Goal: Transaction & Acquisition: Book appointment/travel/reservation

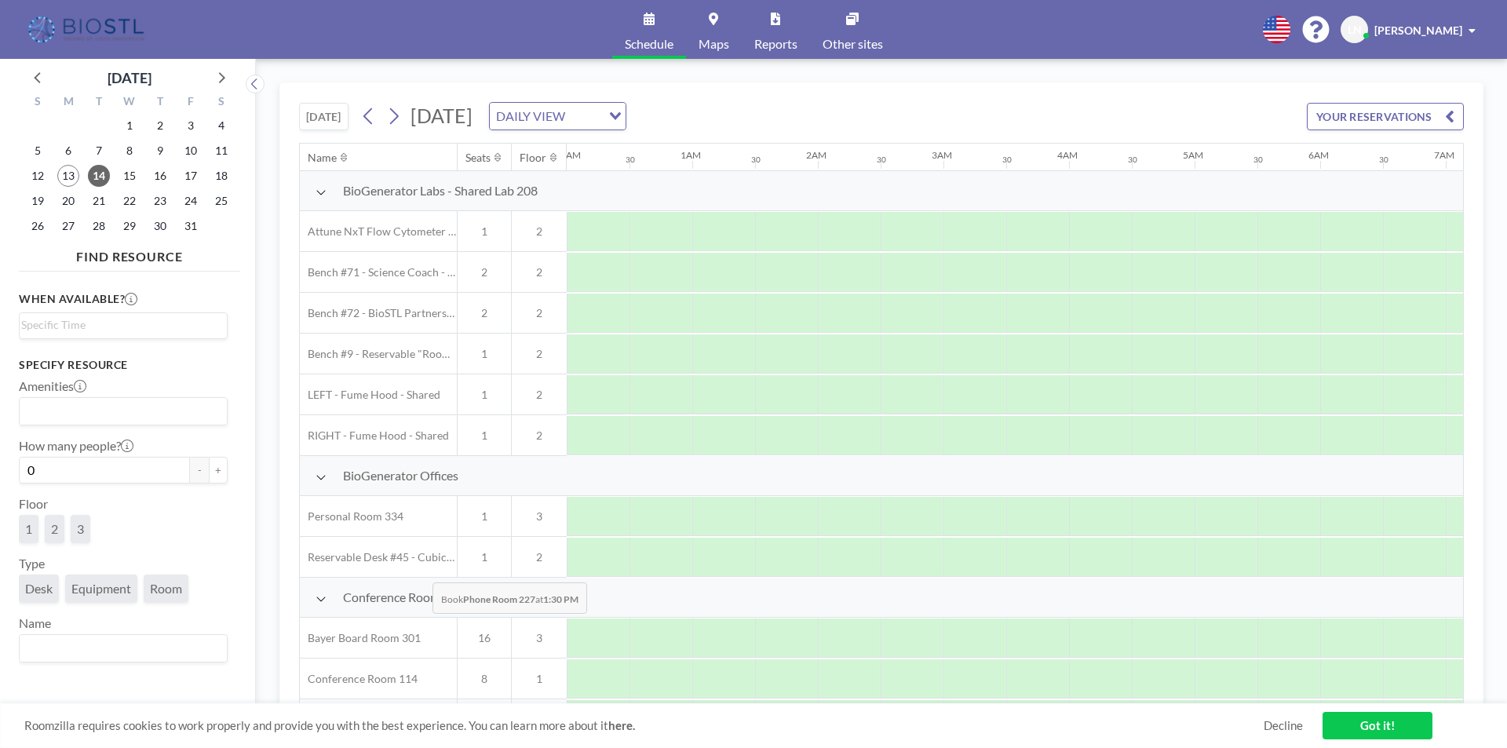
scroll to position [492, 942]
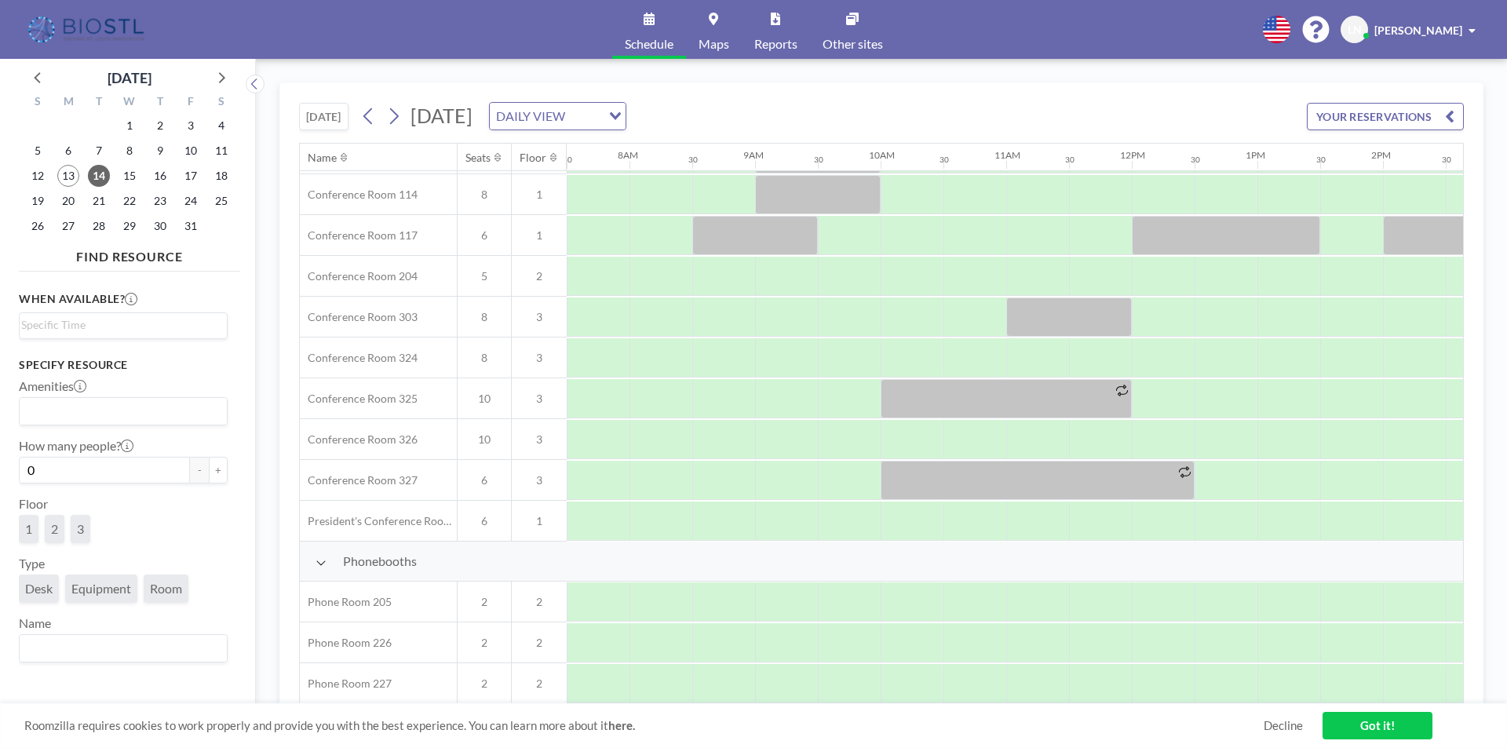
click at [495, 473] on span "6" at bounding box center [484, 480] width 53 height 14
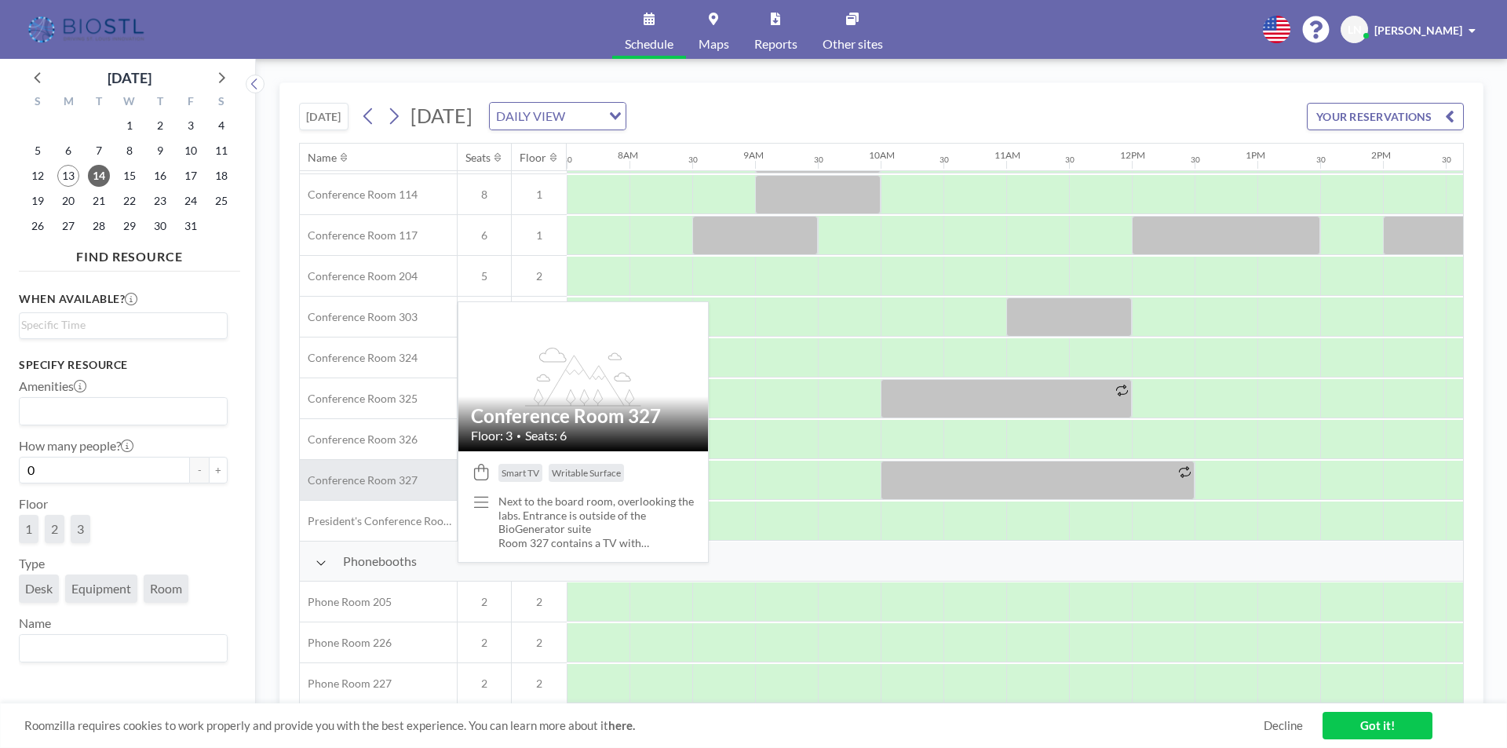
click at [417, 469] on div "Conference Room 327" at bounding box center [378, 480] width 157 height 40
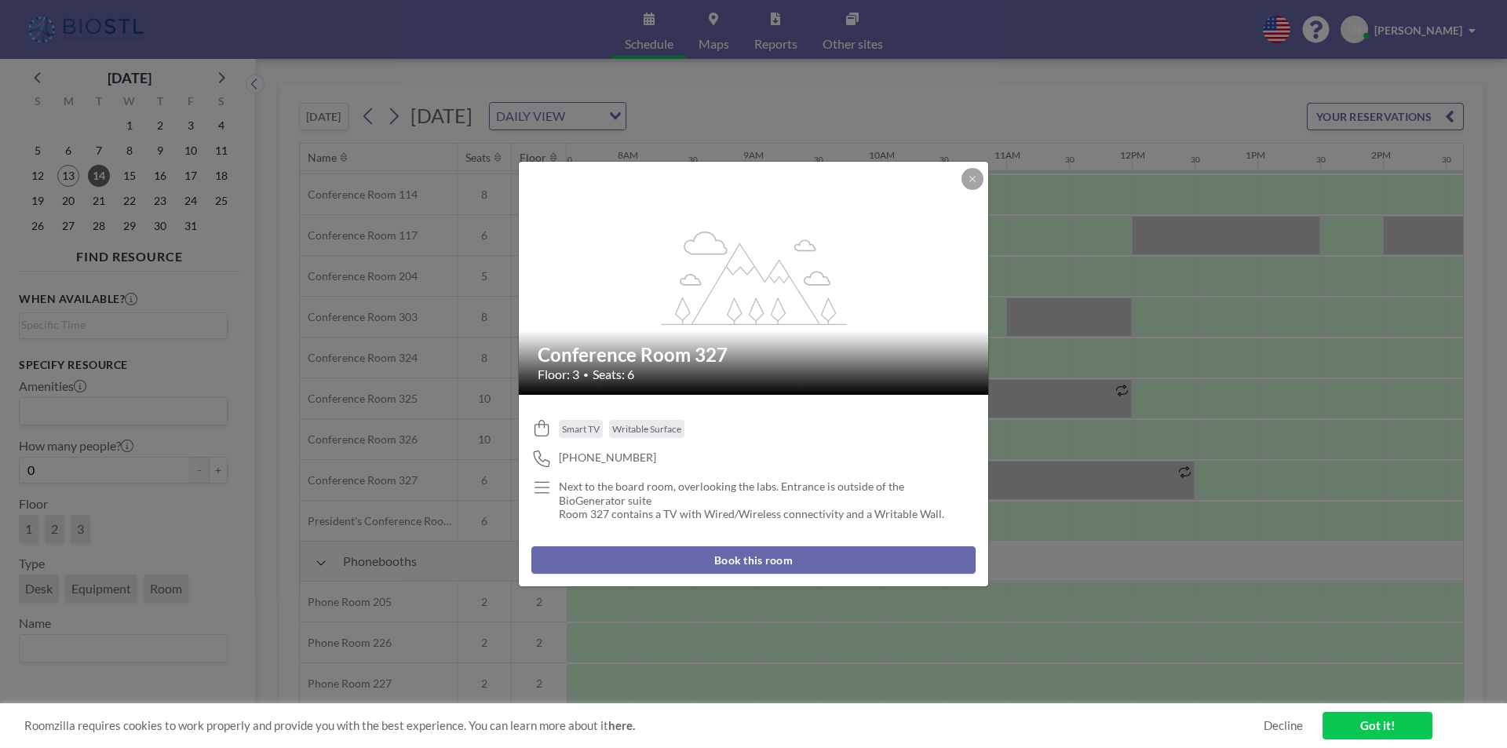
click at [792, 558] on button "Book this room" at bounding box center [753, 559] width 444 height 27
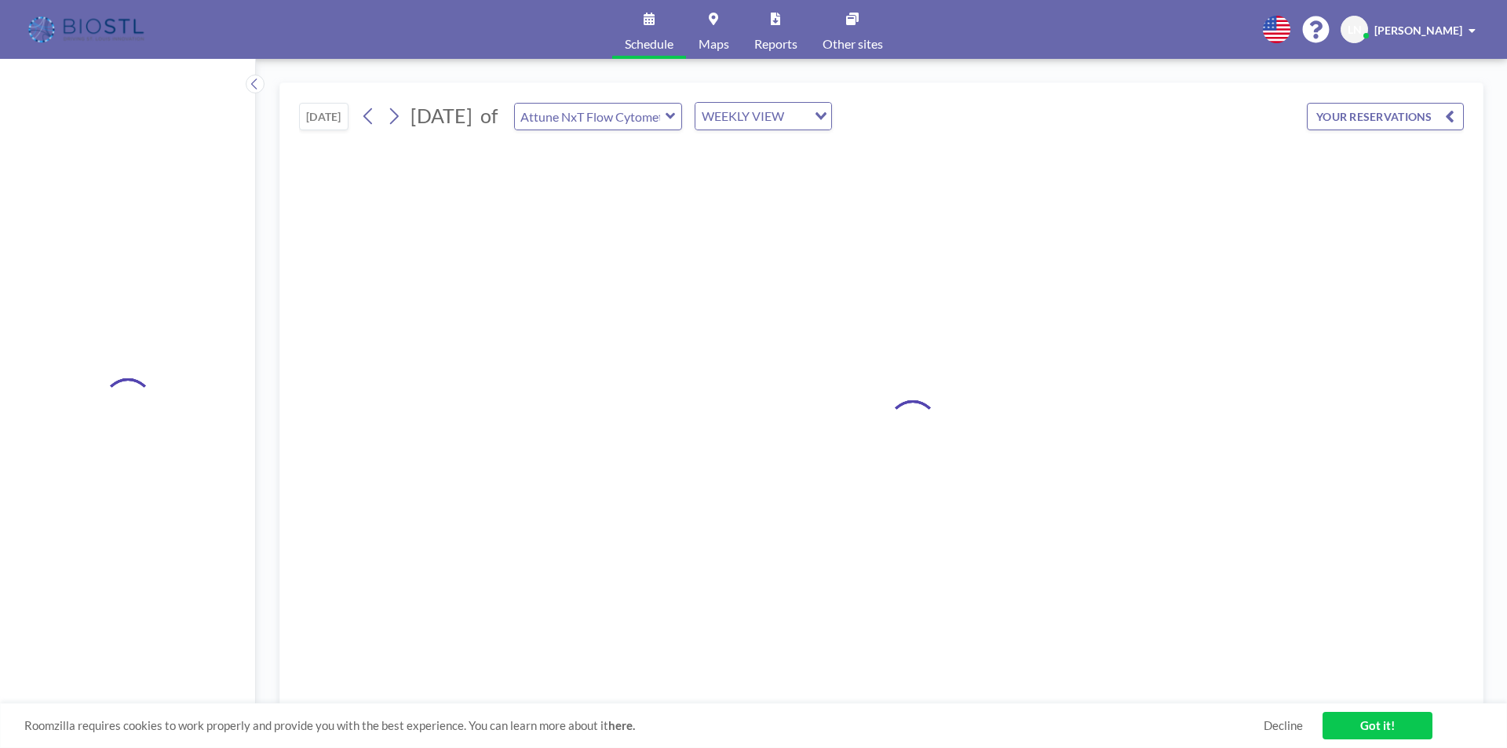
type input "Conference Room 327"
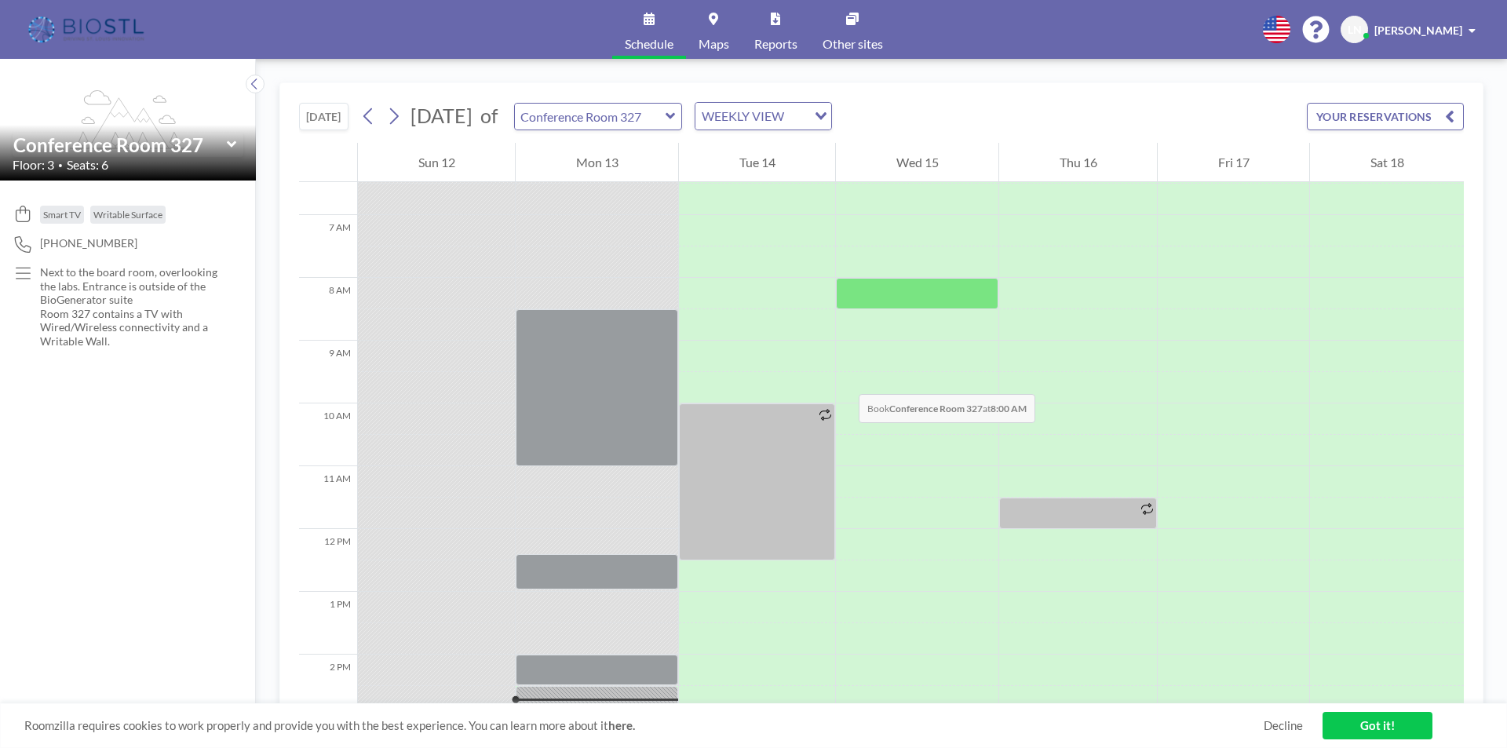
scroll to position [314, 0]
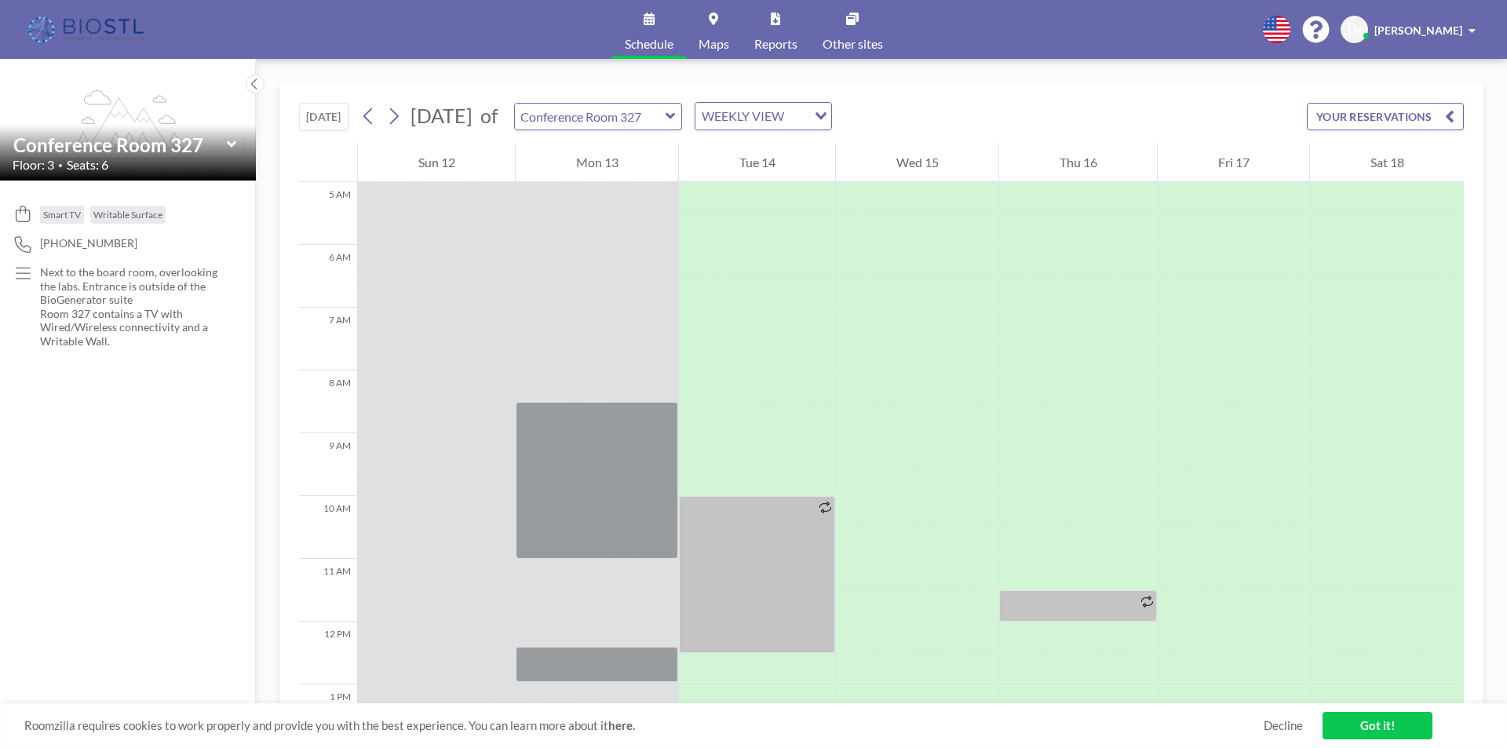
click at [676, 122] on icon at bounding box center [671, 116] width 10 height 16
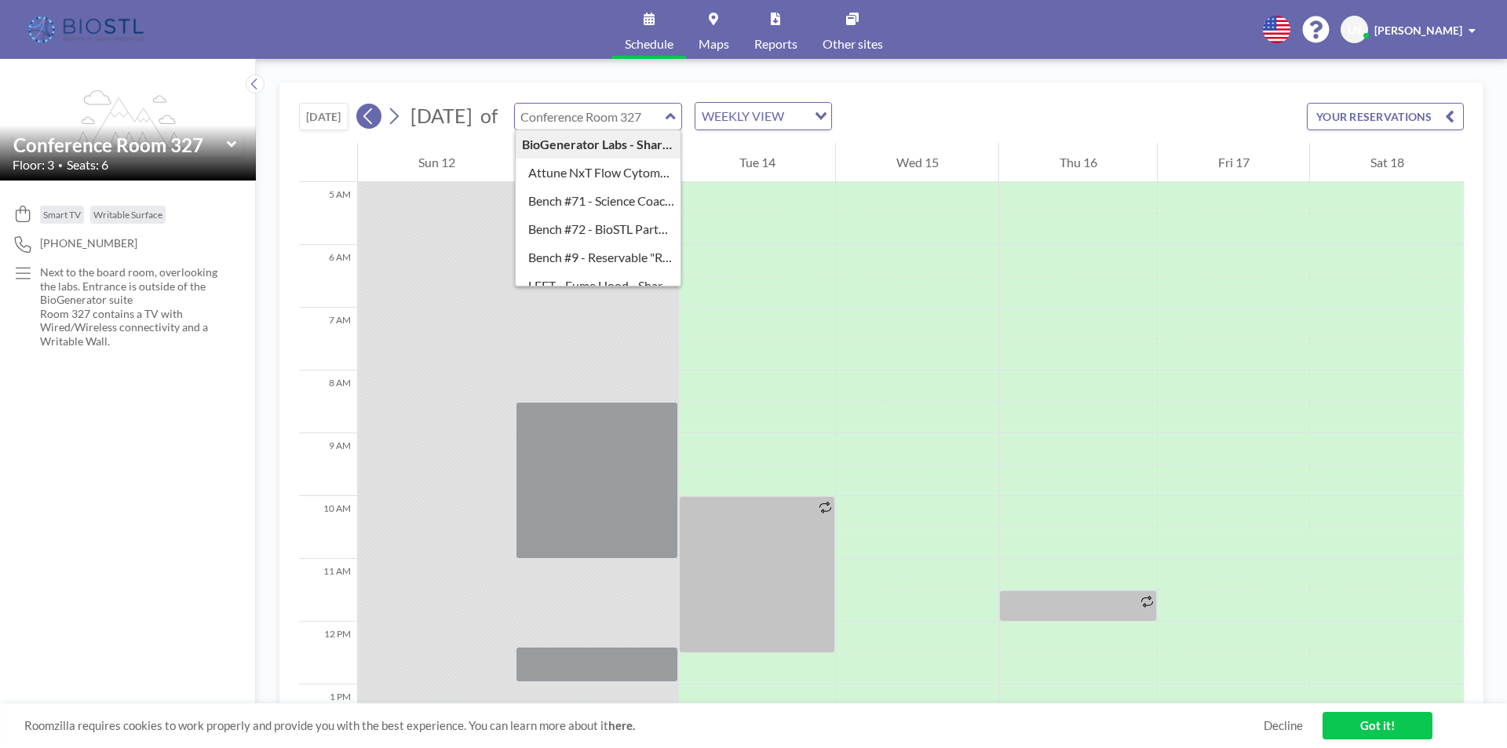
click at [363, 114] on icon at bounding box center [368, 116] width 15 height 24
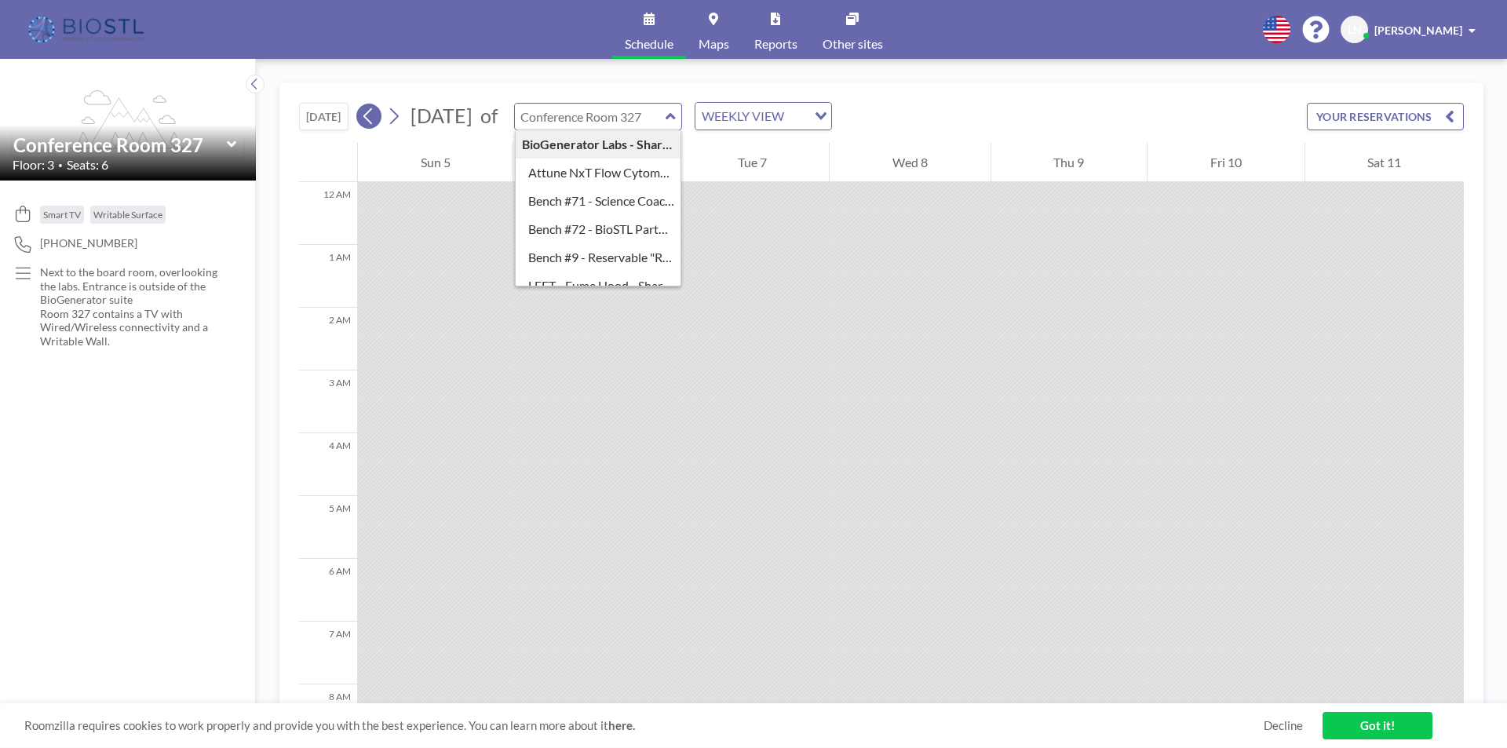
click at [374, 113] on icon at bounding box center [368, 116] width 15 height 24
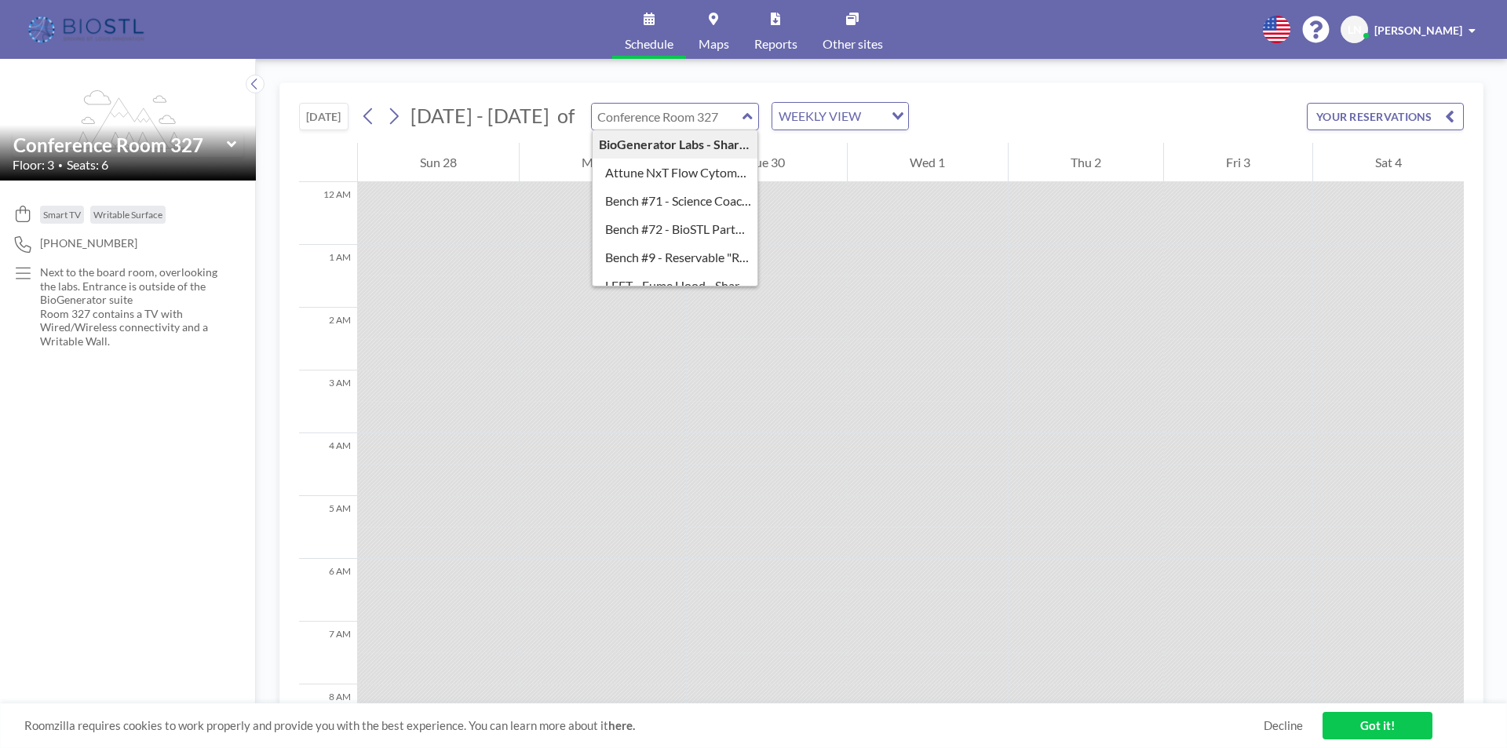
click at [648, 16] on icon at bounding box center [649, 19] width 11 height 13
click at [995, 116] on div "TODAY Sep - Oct 2025 of BioGenerator Labs - Shared Lab 208 Attune NxT Flow Cyto…" at bounding box center [881, 113] width 1165 height 60
click at [401, 118] on icon at bounding box center [393, 116] width 15 height 24
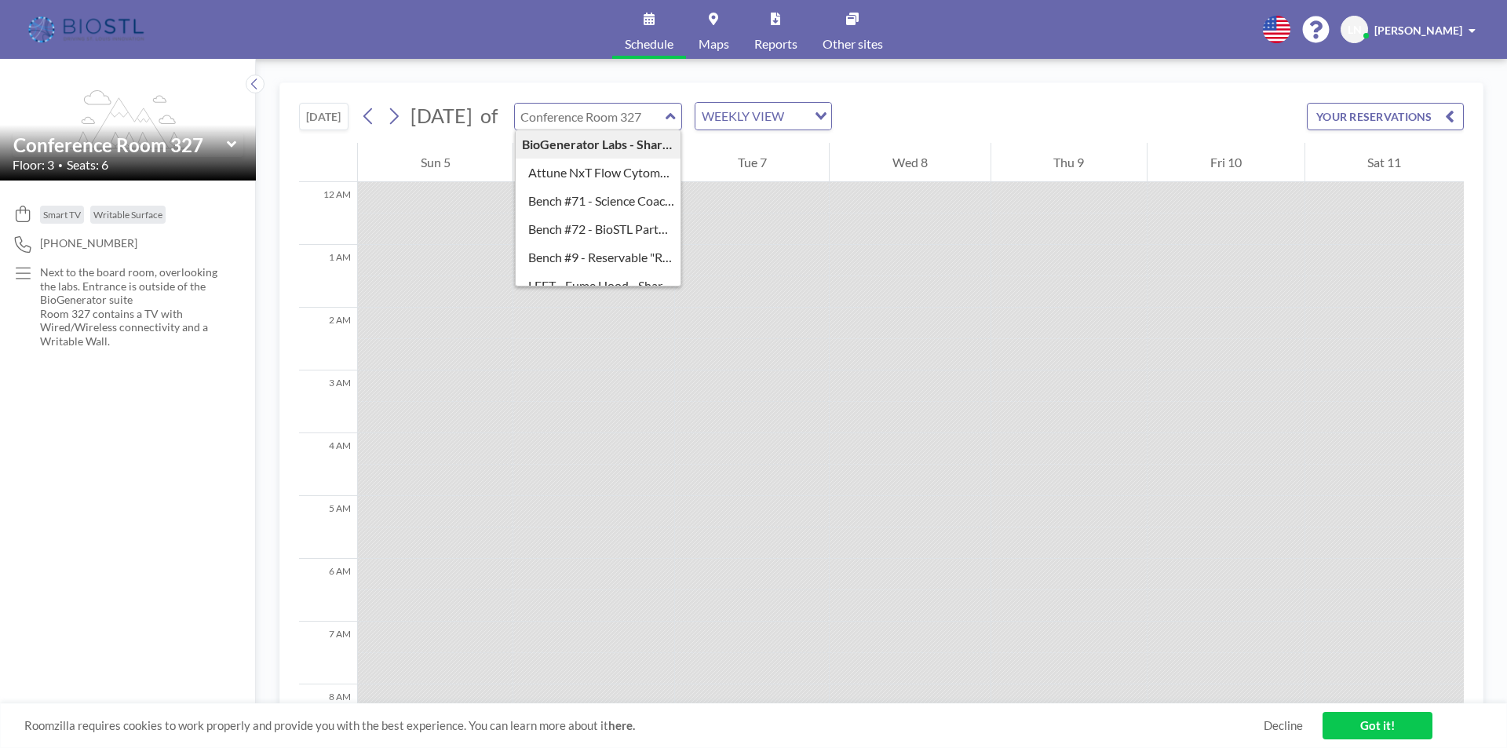
click at [955, 111] on div "TODAY October 2025 of BioGenerator Labs - Shared Lab 208 Attune NxT Flow Cytome…" at bounding box center [881, 113] width 1165 height 60
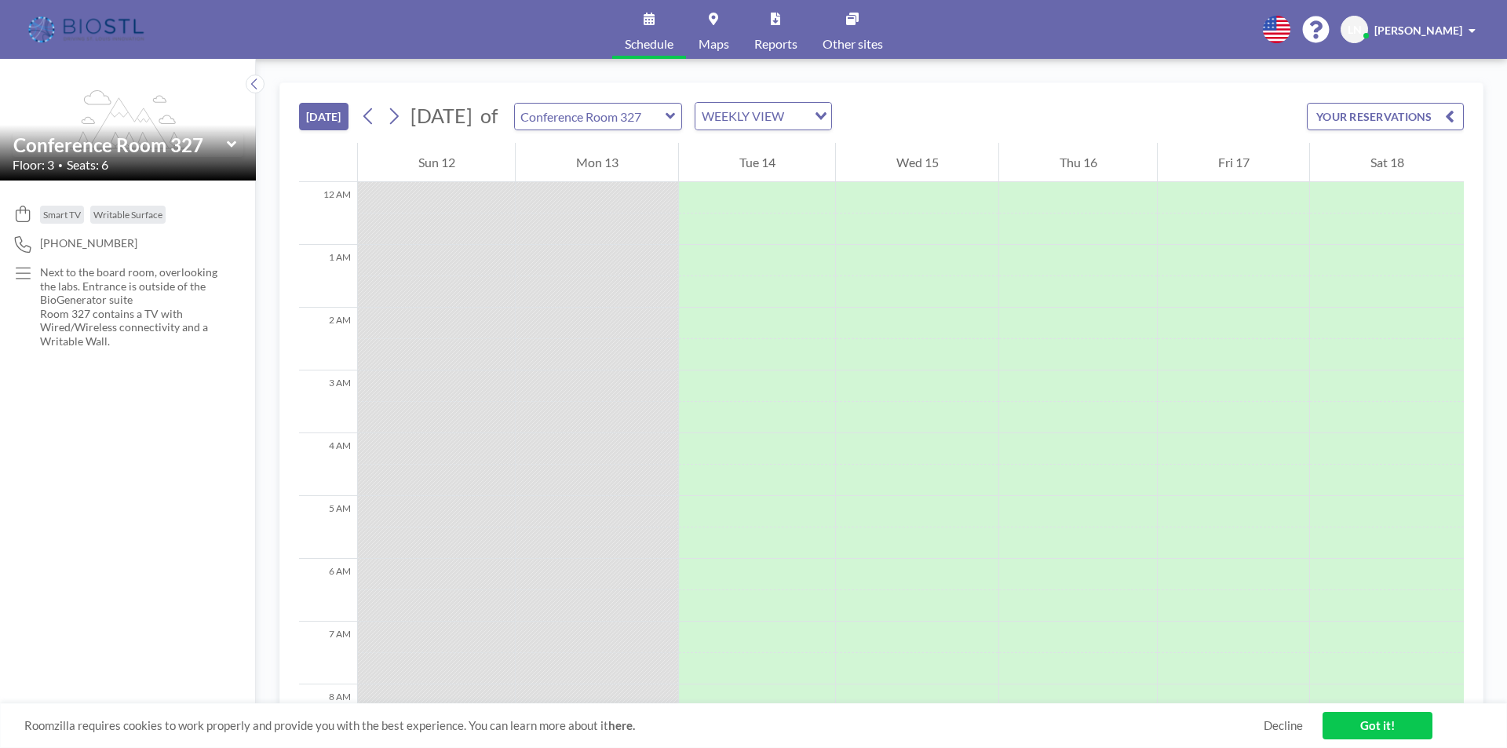
click at [659, 24] on link "Schedule" at bounding box center [649, 29] width 74 height 59
click at [642, 38] on span "Schedule" at bounding box center [649, 44] width 49 height 13
click at [393, 111] on icon at bounding box center [393, 116] width 15 height 24
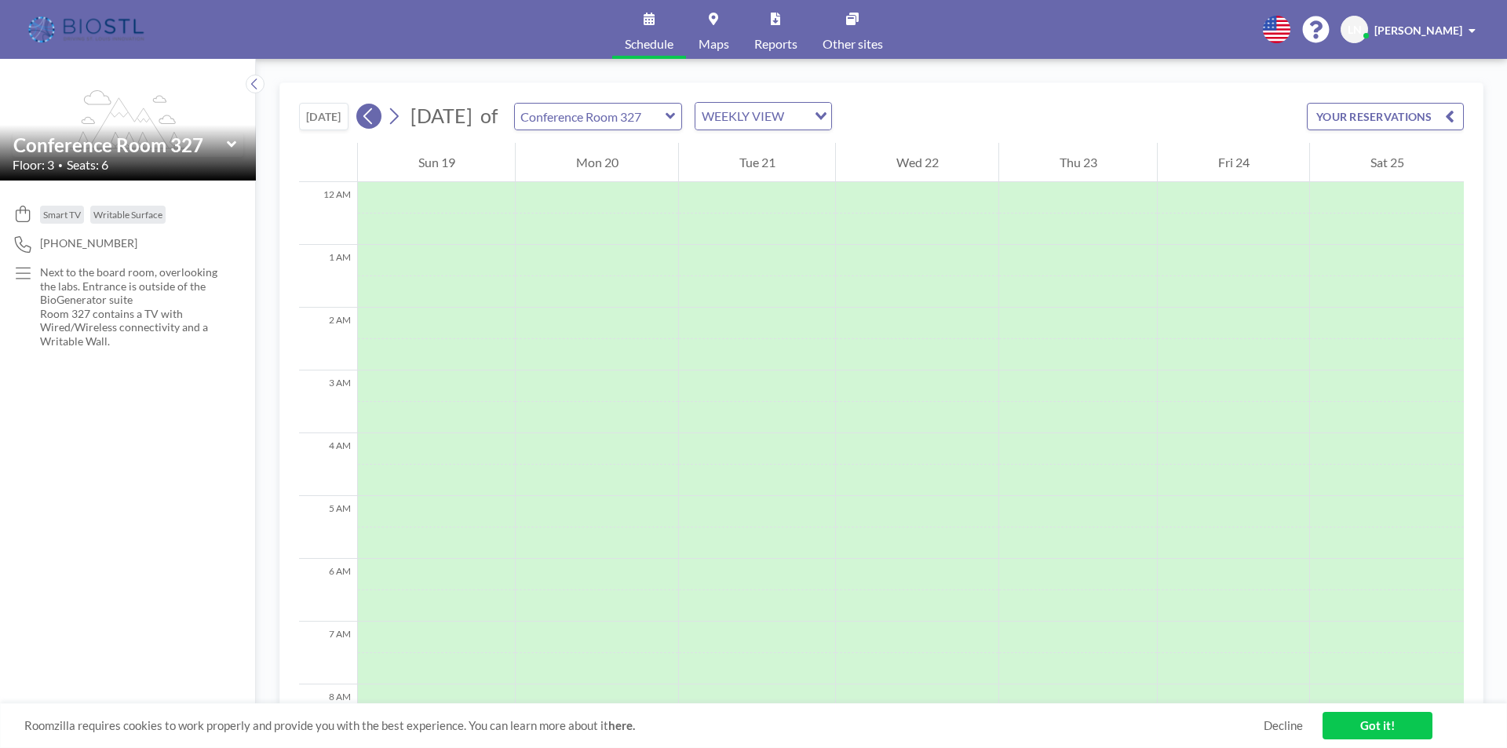
click at [376, 117] on icon at bounding box center [368, 116] width 15 height 24
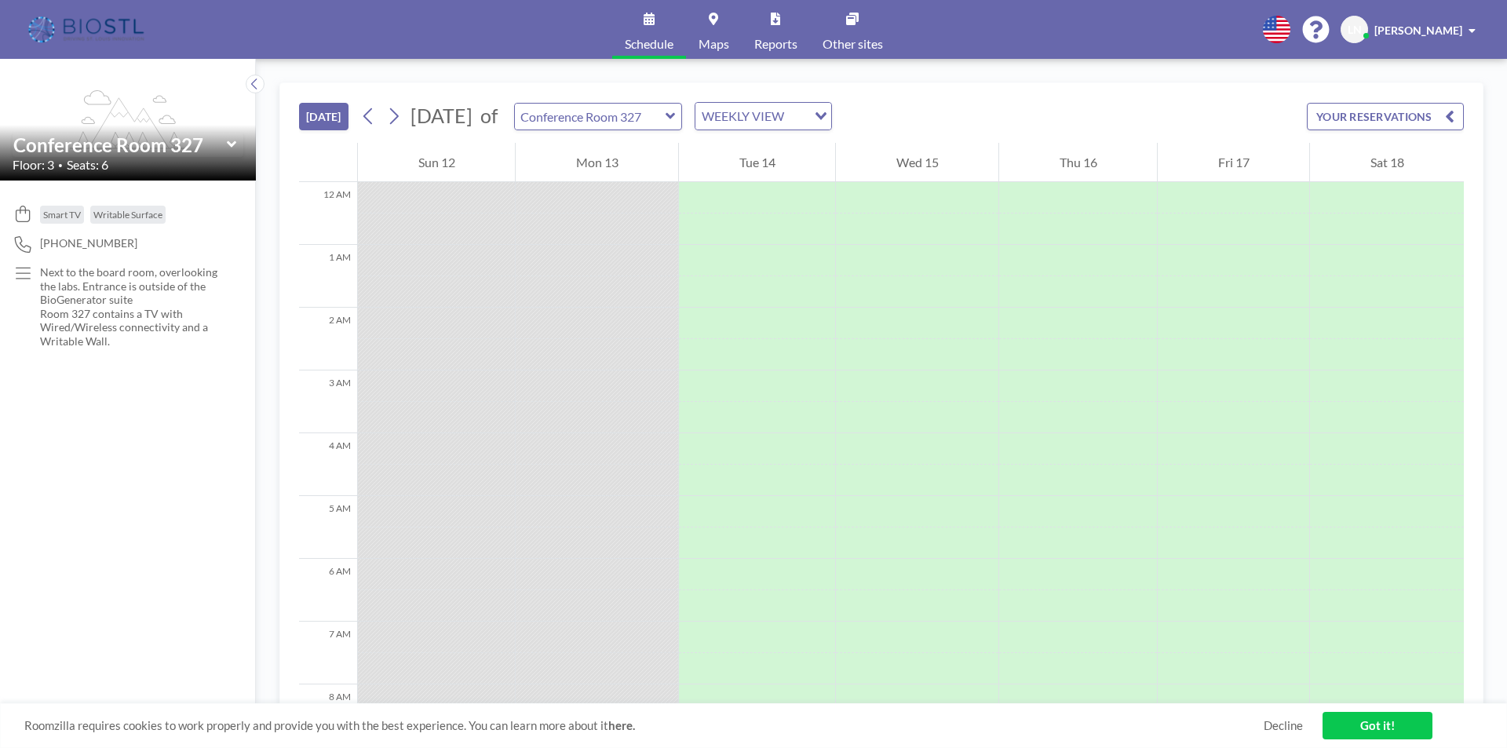
click at [676, 119] on icon at bounding box center [671, 116] width 10 height 16
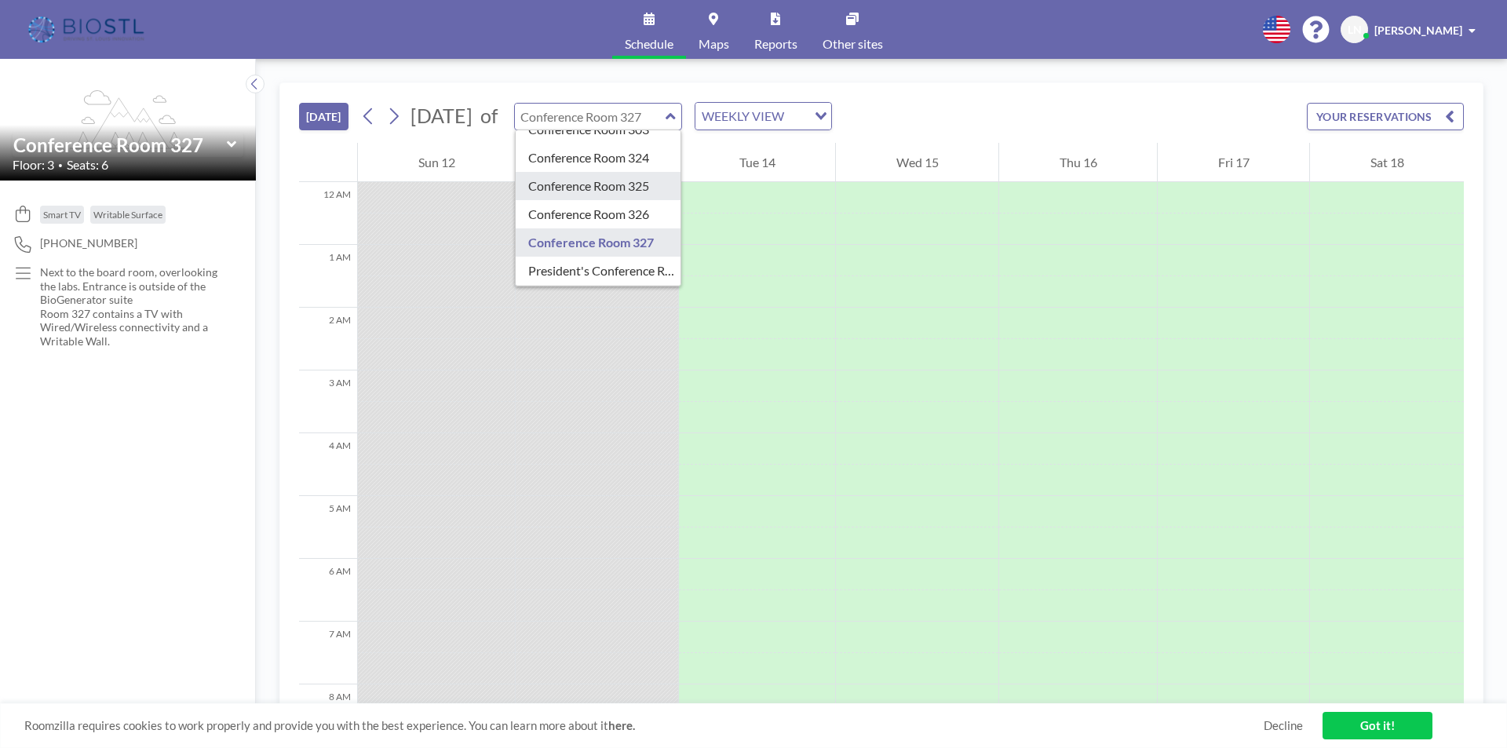
type input "Conference Room 325"
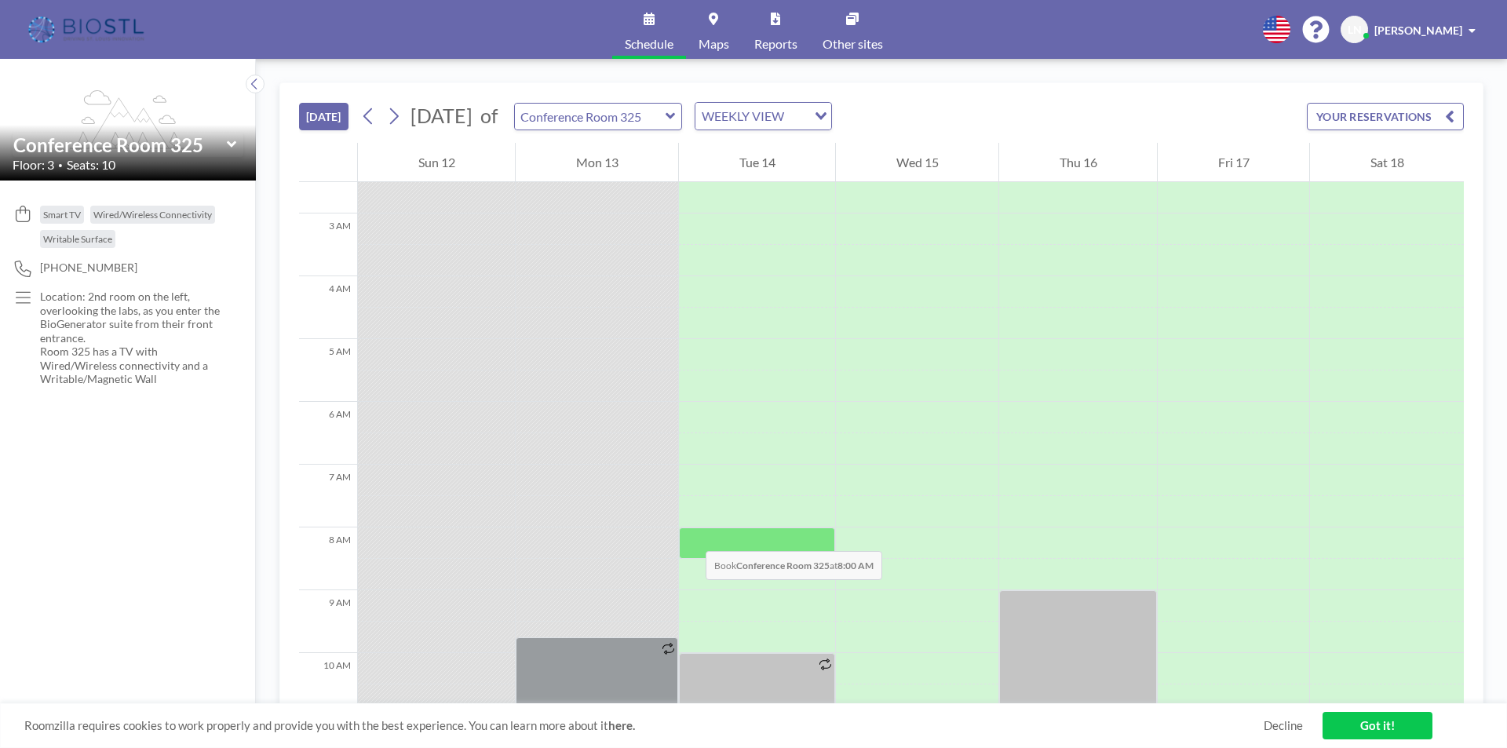
scroll to position [393, 0]
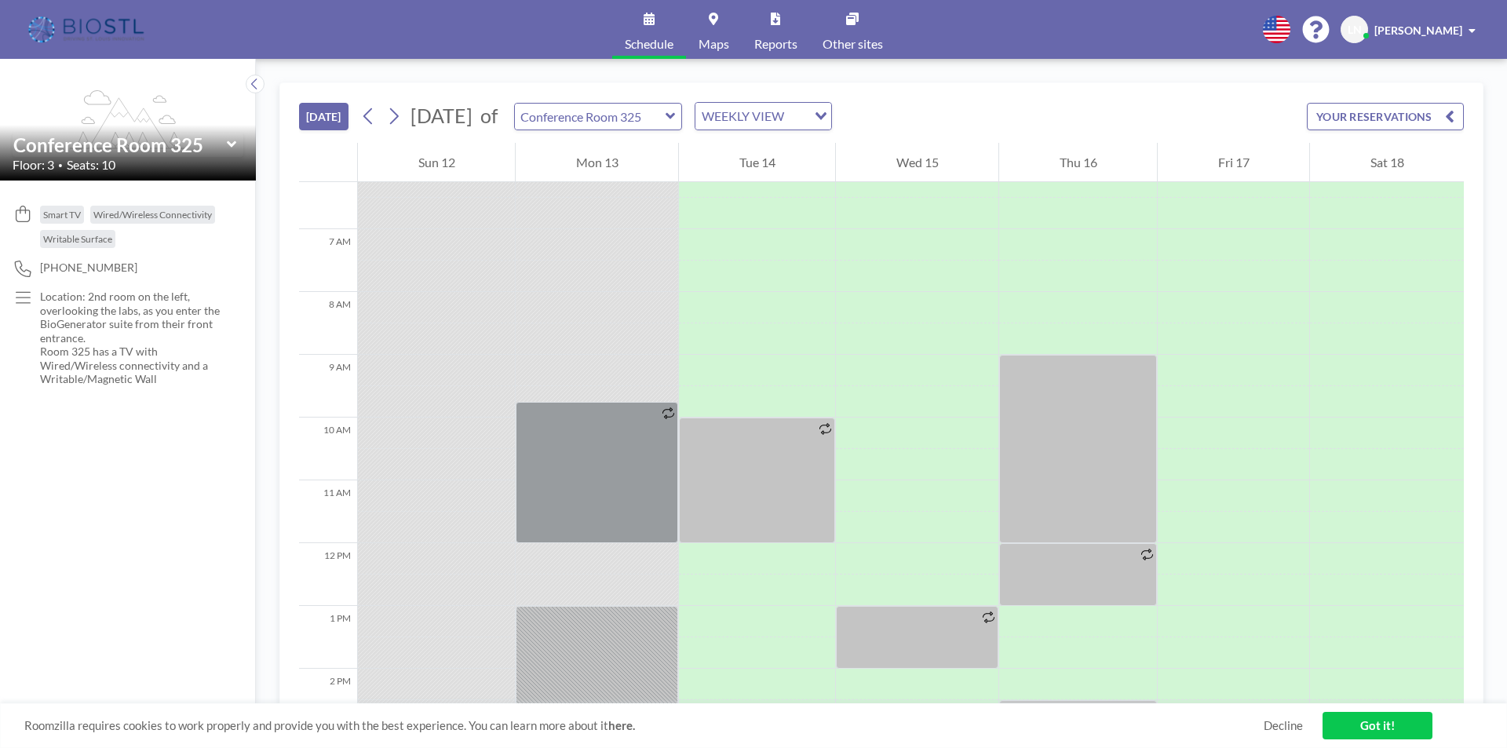
click at [676, 120] on icon at bounding box center [671, 116] width 10 height 16
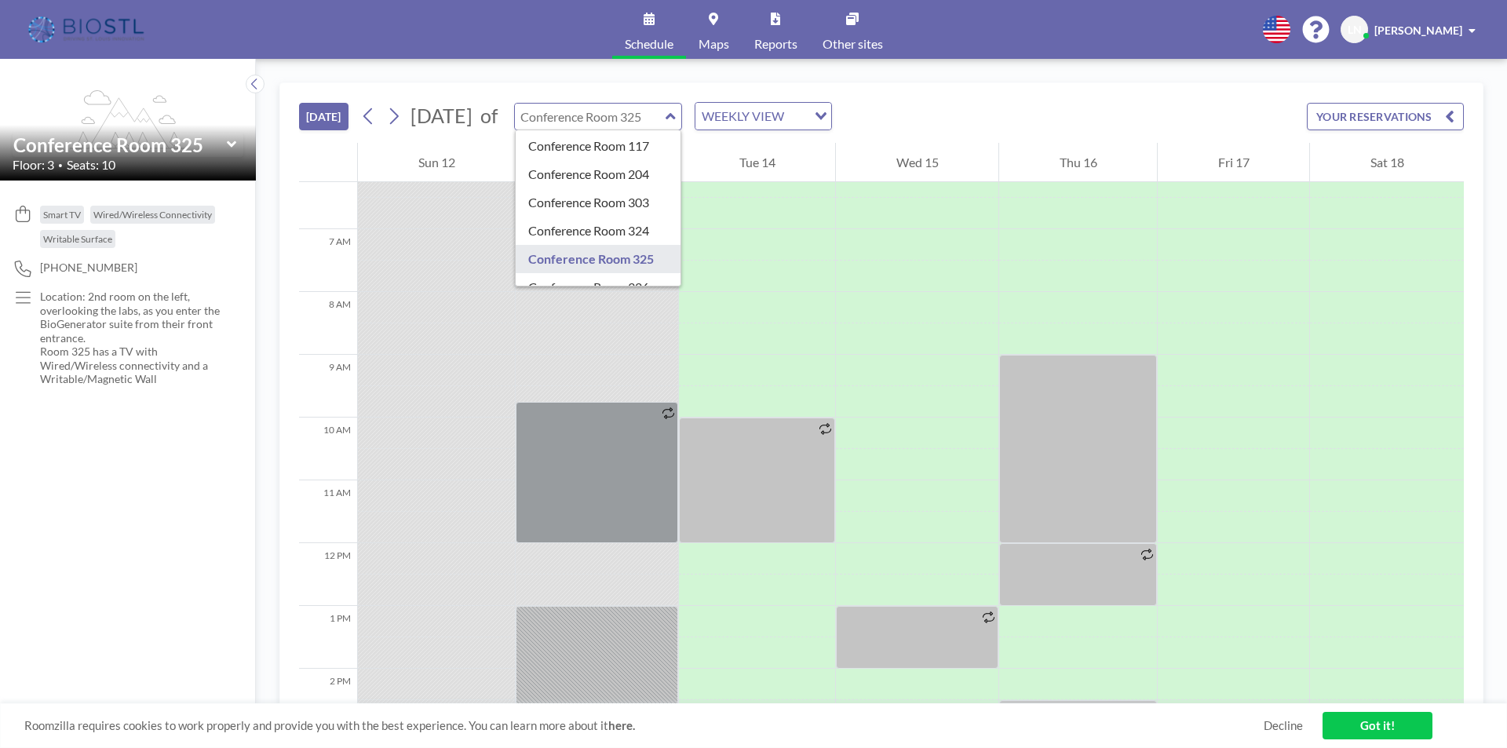
scroll to position [391, 0]
type input "Conference Room 303"
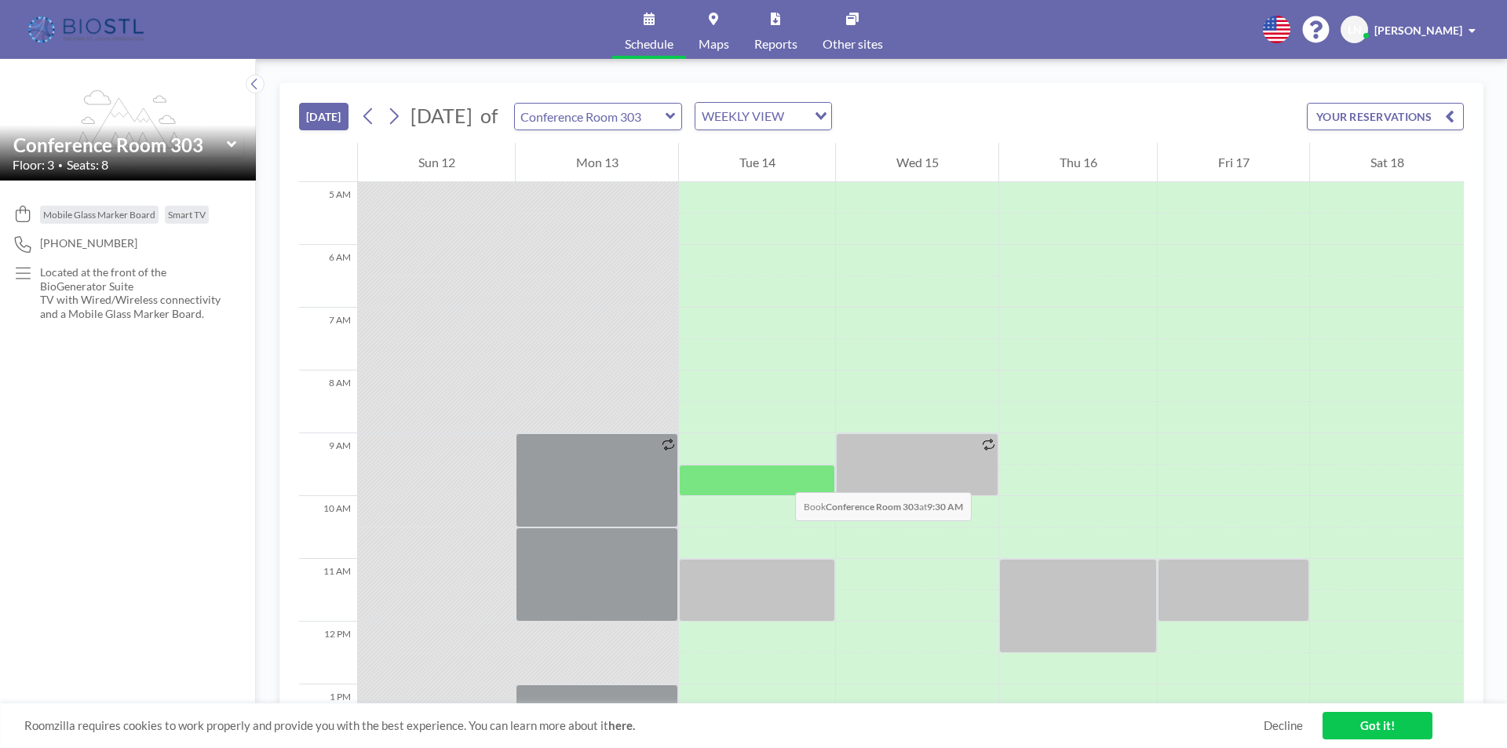
scroll to position [393, 0]
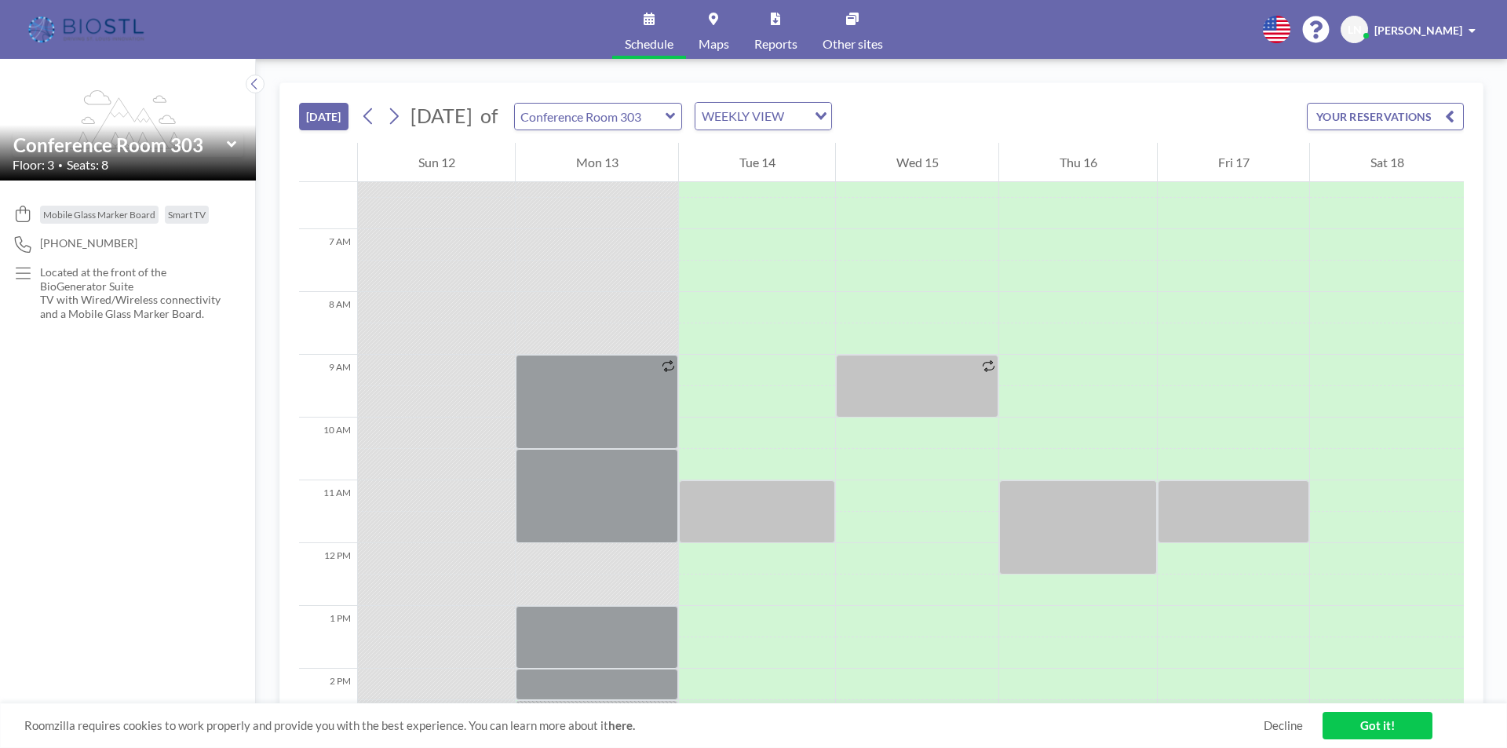
click at [656, 25] on link "Schedule" at bounding box center [649, 29] width 74 height 59
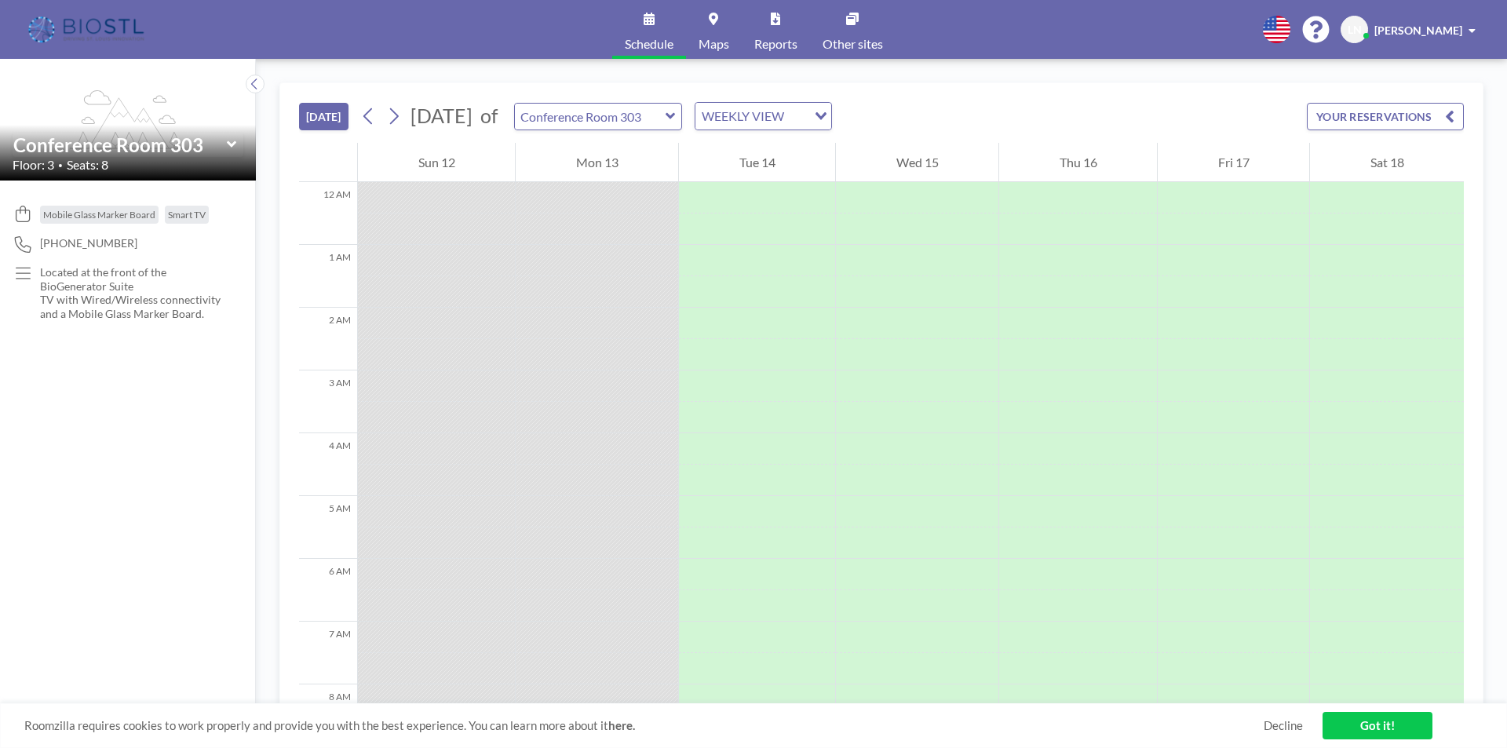
click at [230, 143] on icon at bounding box center [232, 145] width 10 height 16
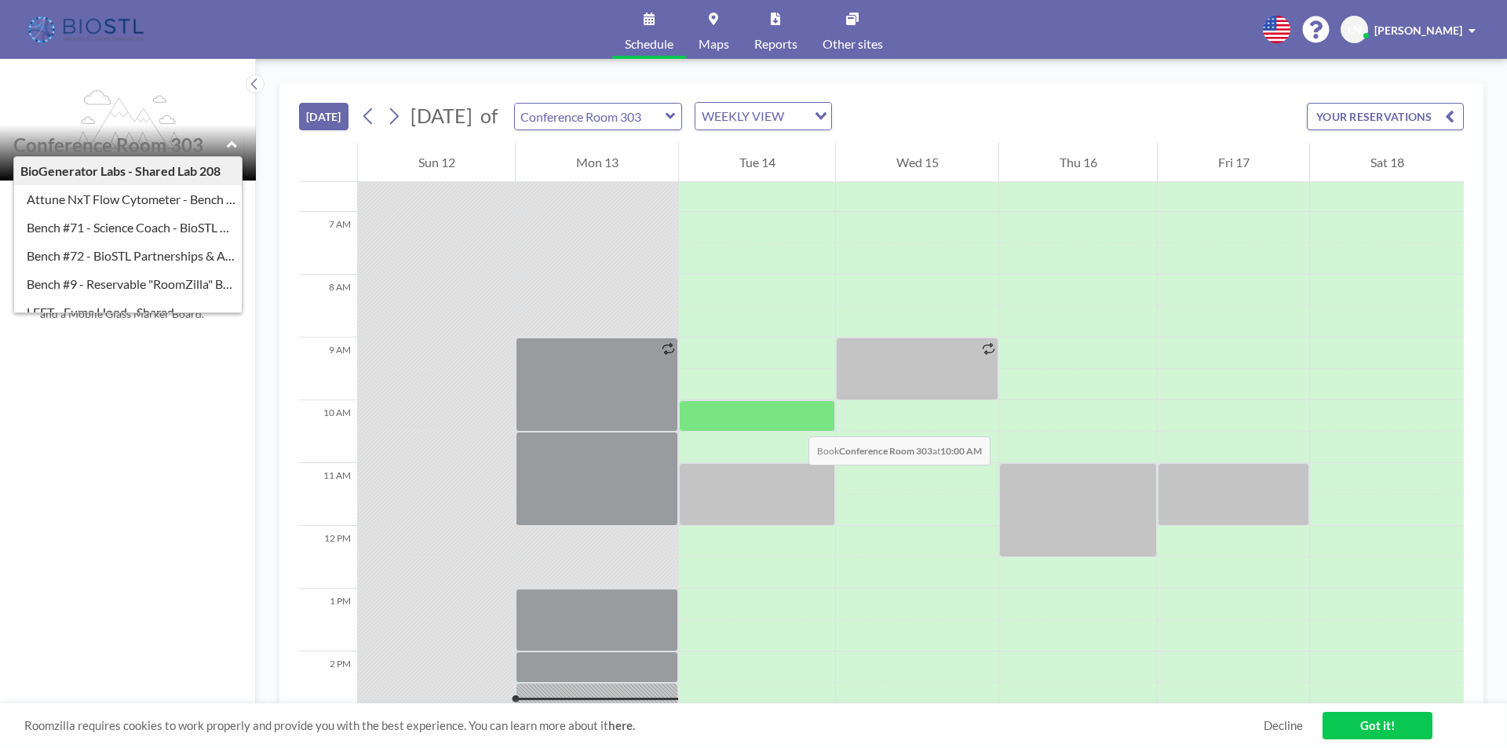
scroll to position [550, 0]
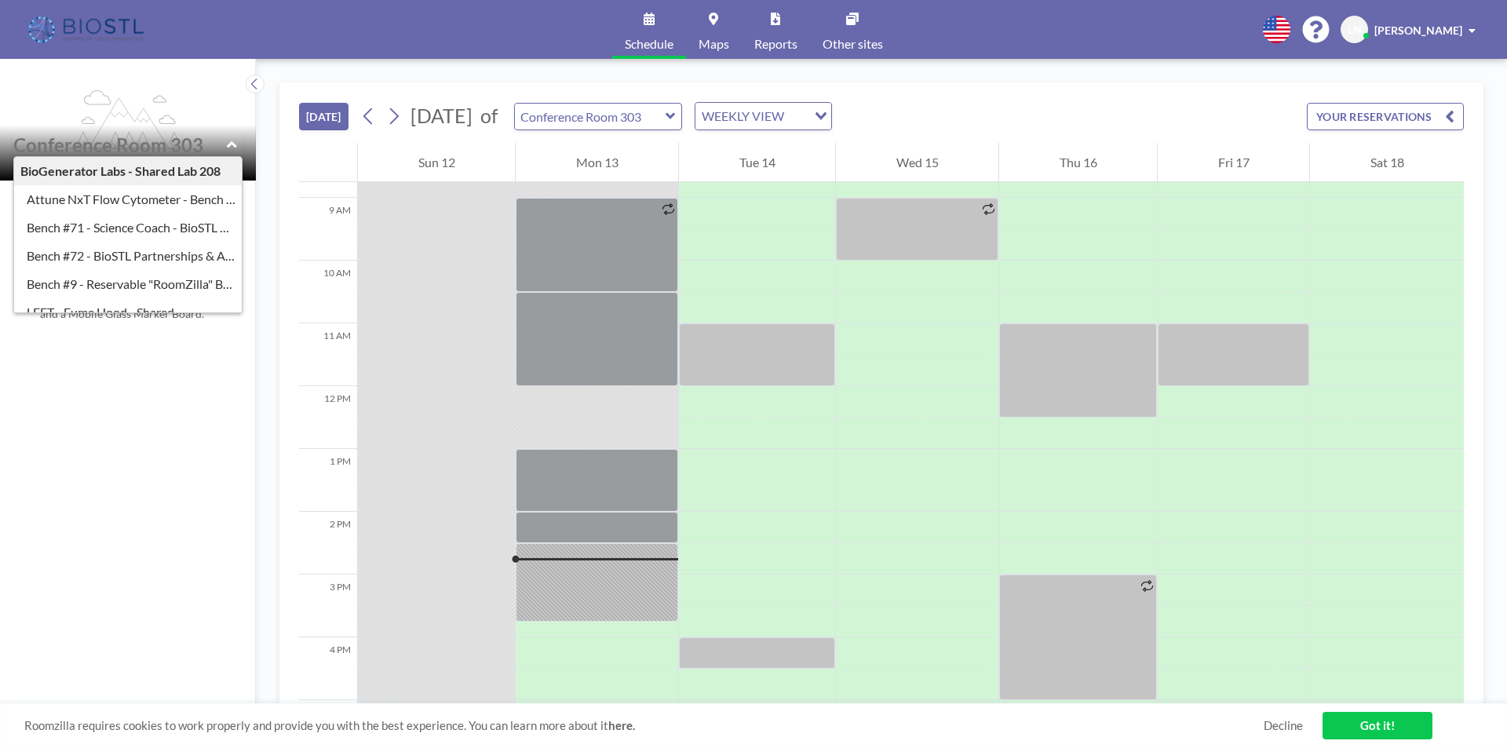
click at [675, 116] on icon at bounding box center [670, 116] width 9 height 6
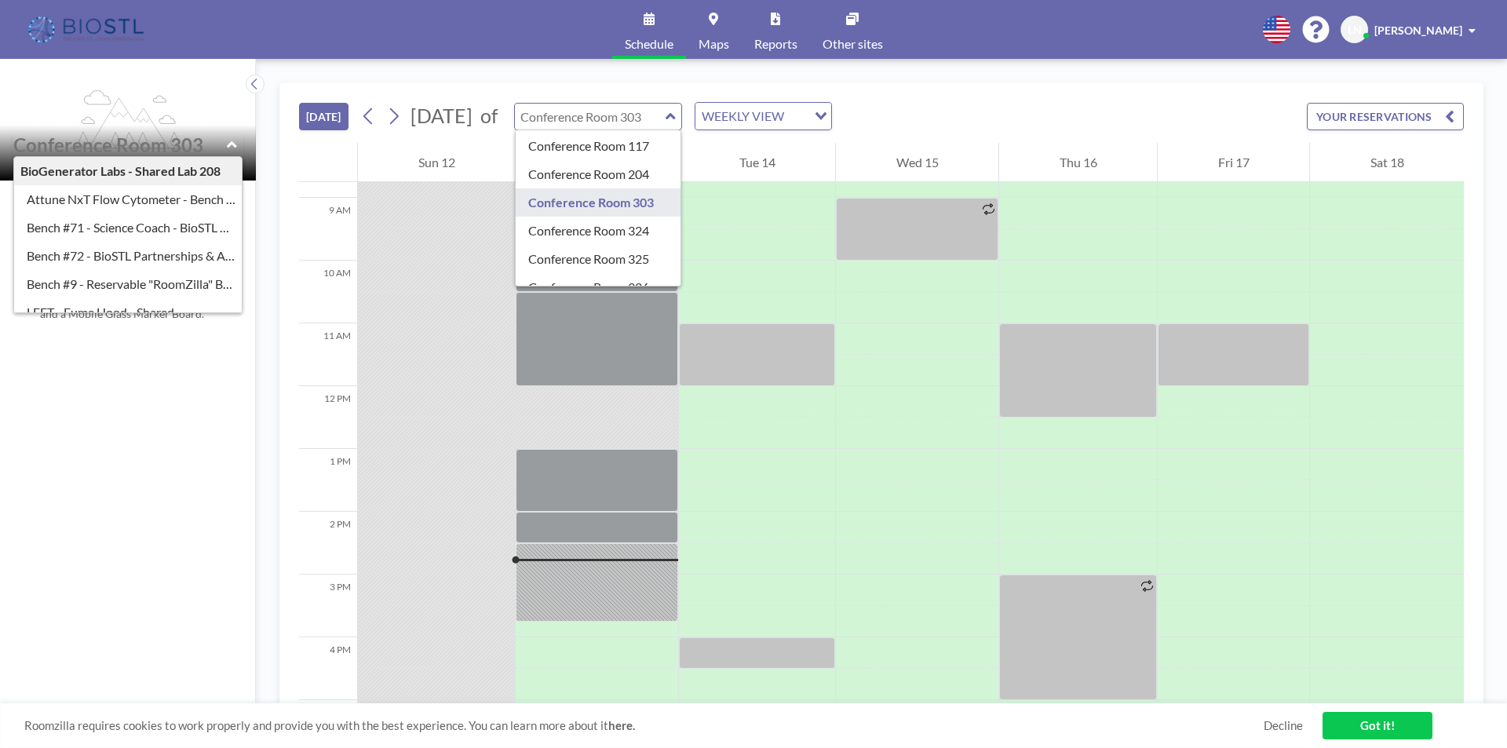
scroll to position [396, 0]
type input "Conference Room 324"
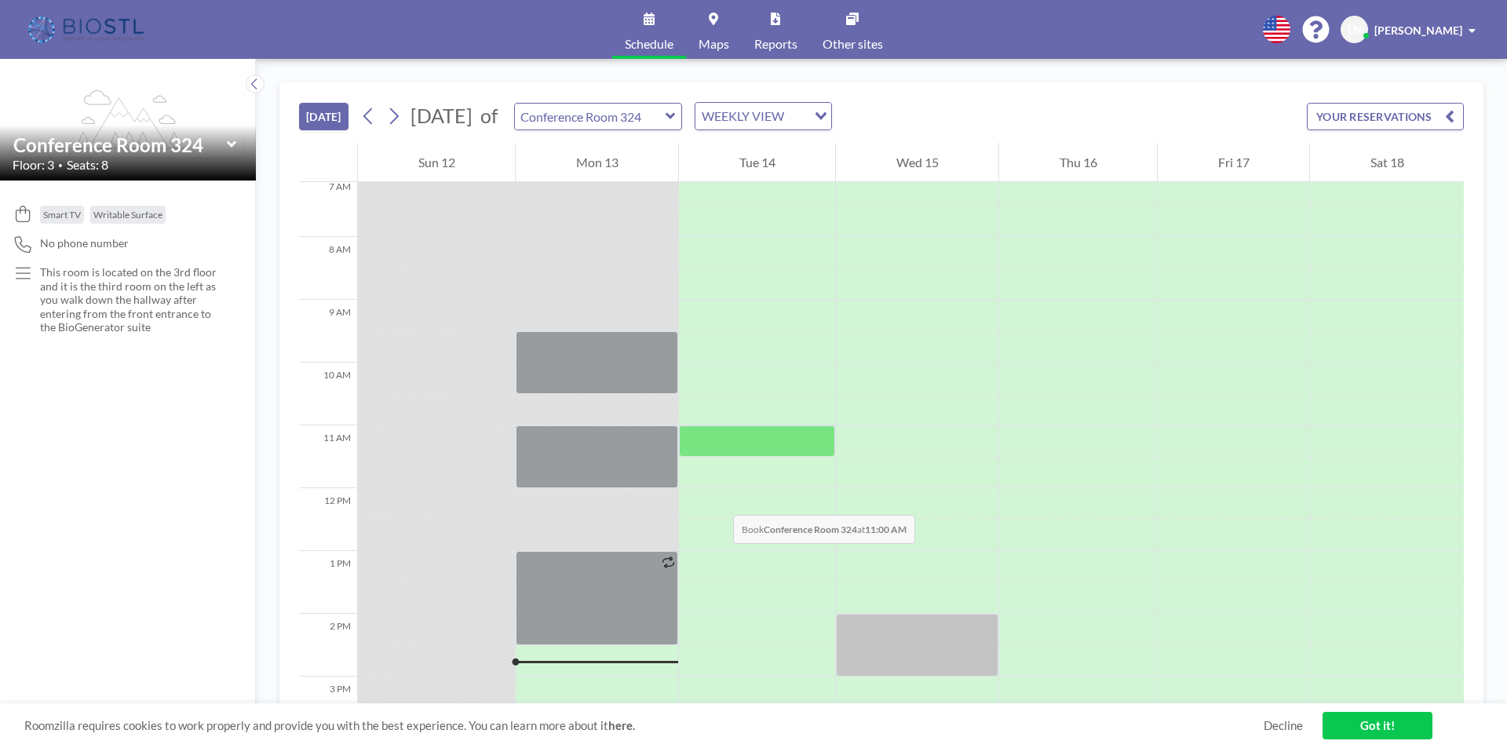
scroll to position [393, 0]
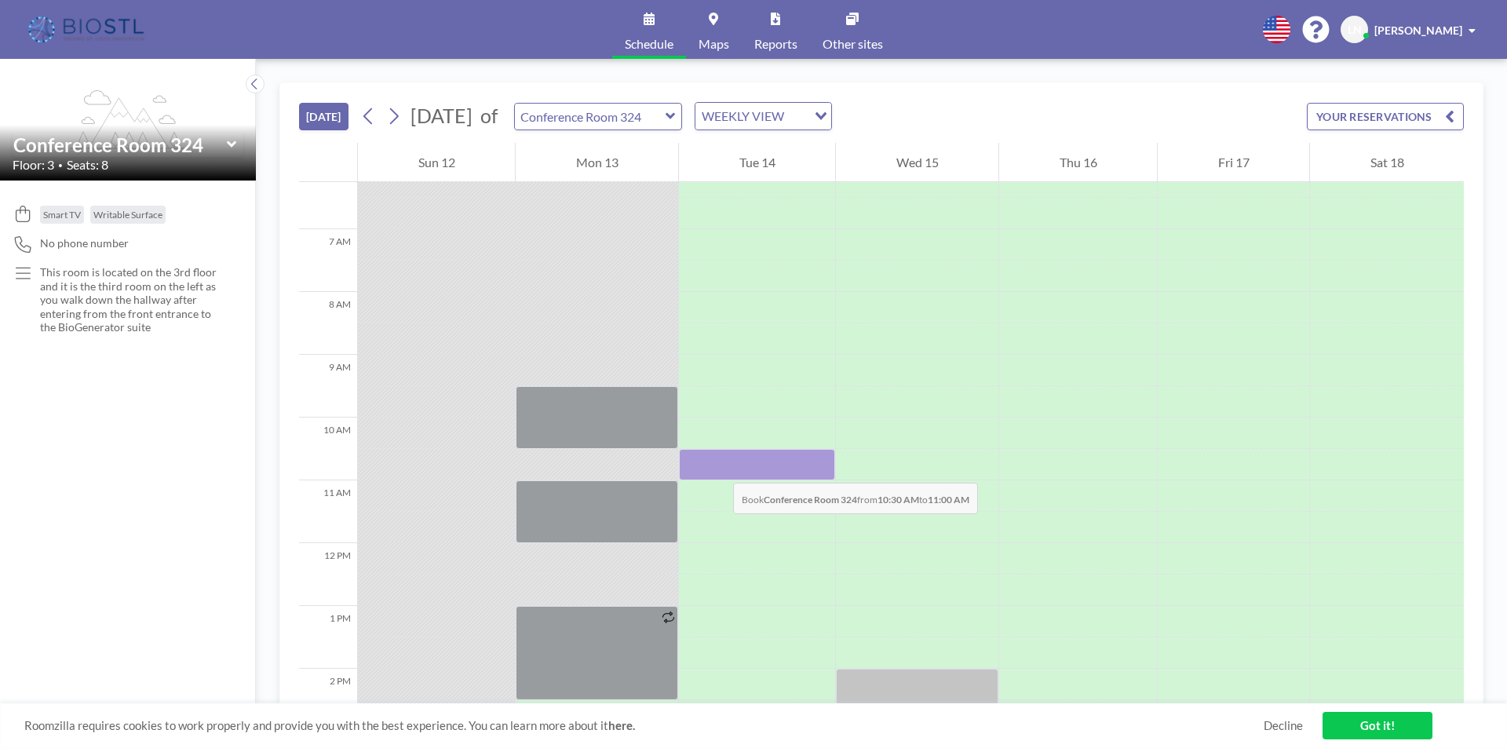
click at [717, 467] on div at bounding box center [757, 464] width 156 height 31
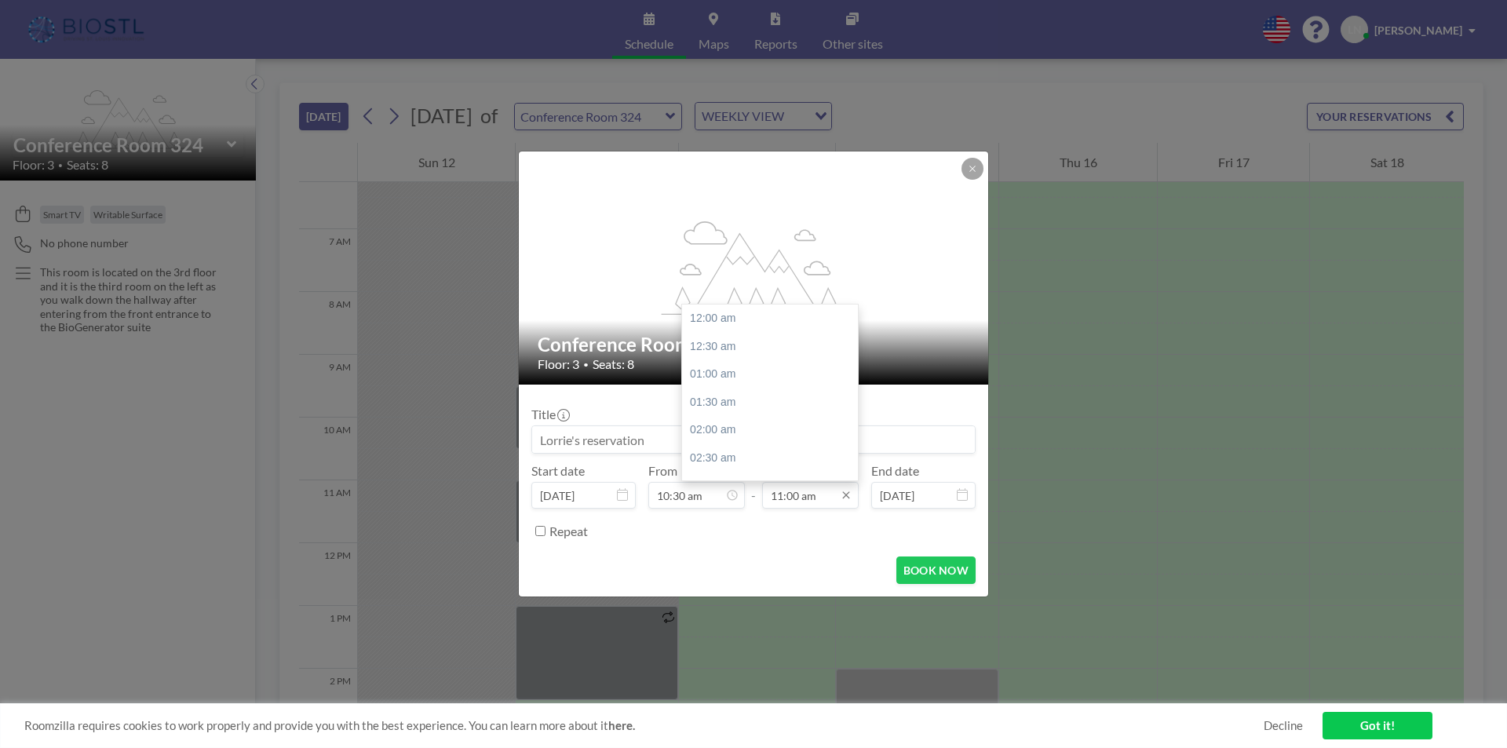
scroll to position [615, 0]
click at [751, 352] on div "11:30 am" at bounding box center [774, 347] width 184 height 28
type input "11:30 am"
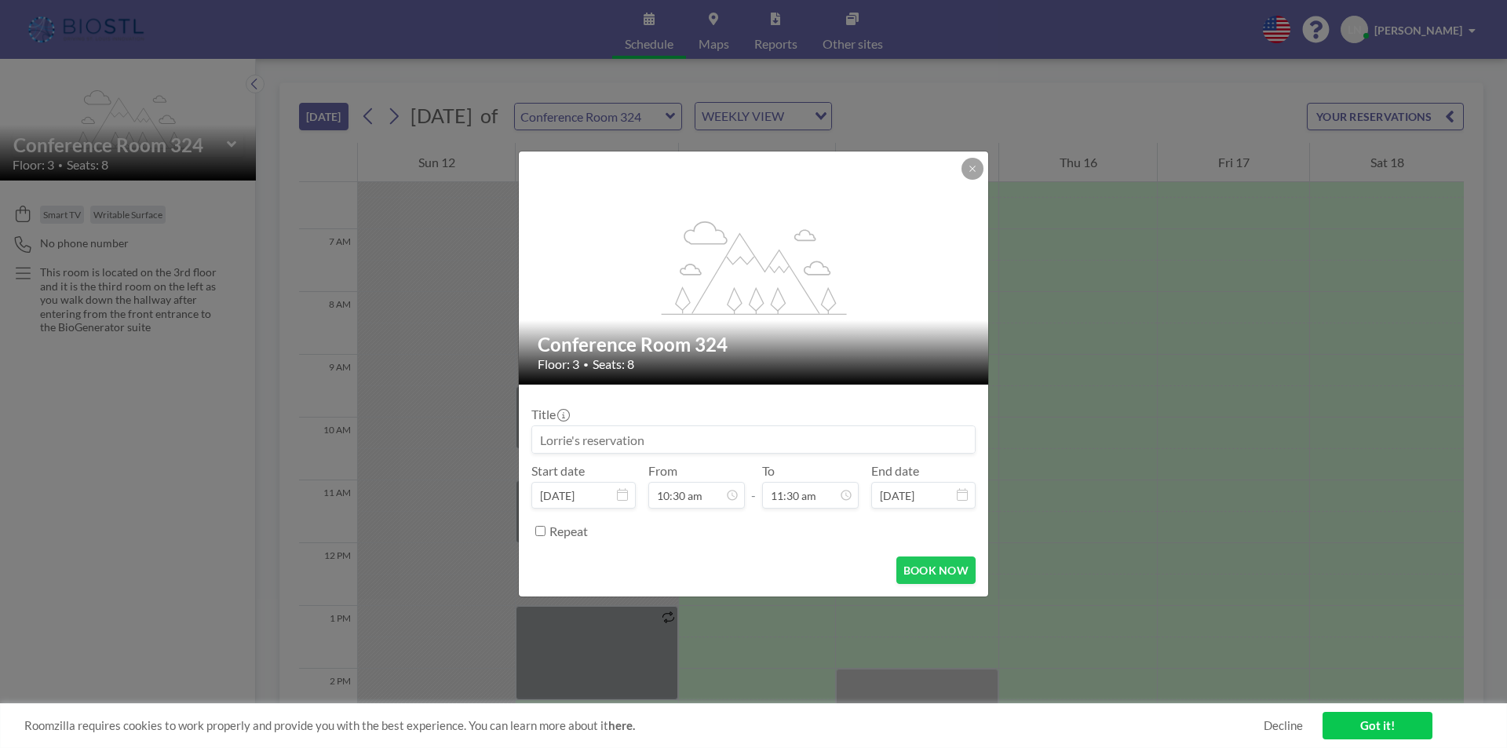
scroll to position [586, 0]
drag, startPoint x: 572, startPoint y: 440, endPoint x: 505, endPoint y: 444, distance: 67.6
click at [505, 444] on div "flex-grow: 1.2; Conference Room 324 Floor: 3 • Seats: 8 Title Start date Oct 14…" at bounding box center [753, 374] width 1507 height 748
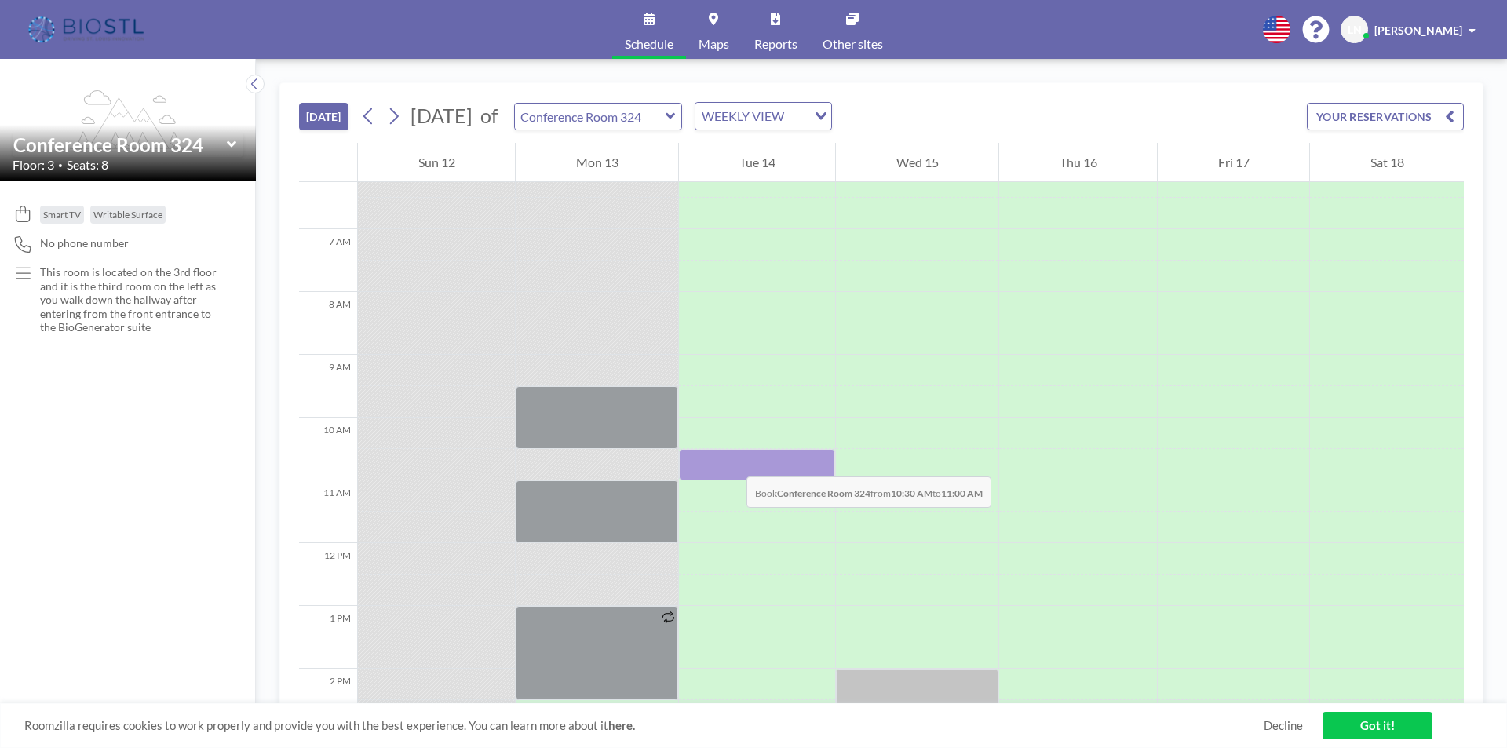
click at [731, 461] on div at bounding box center [757, 464] width 156 height 31
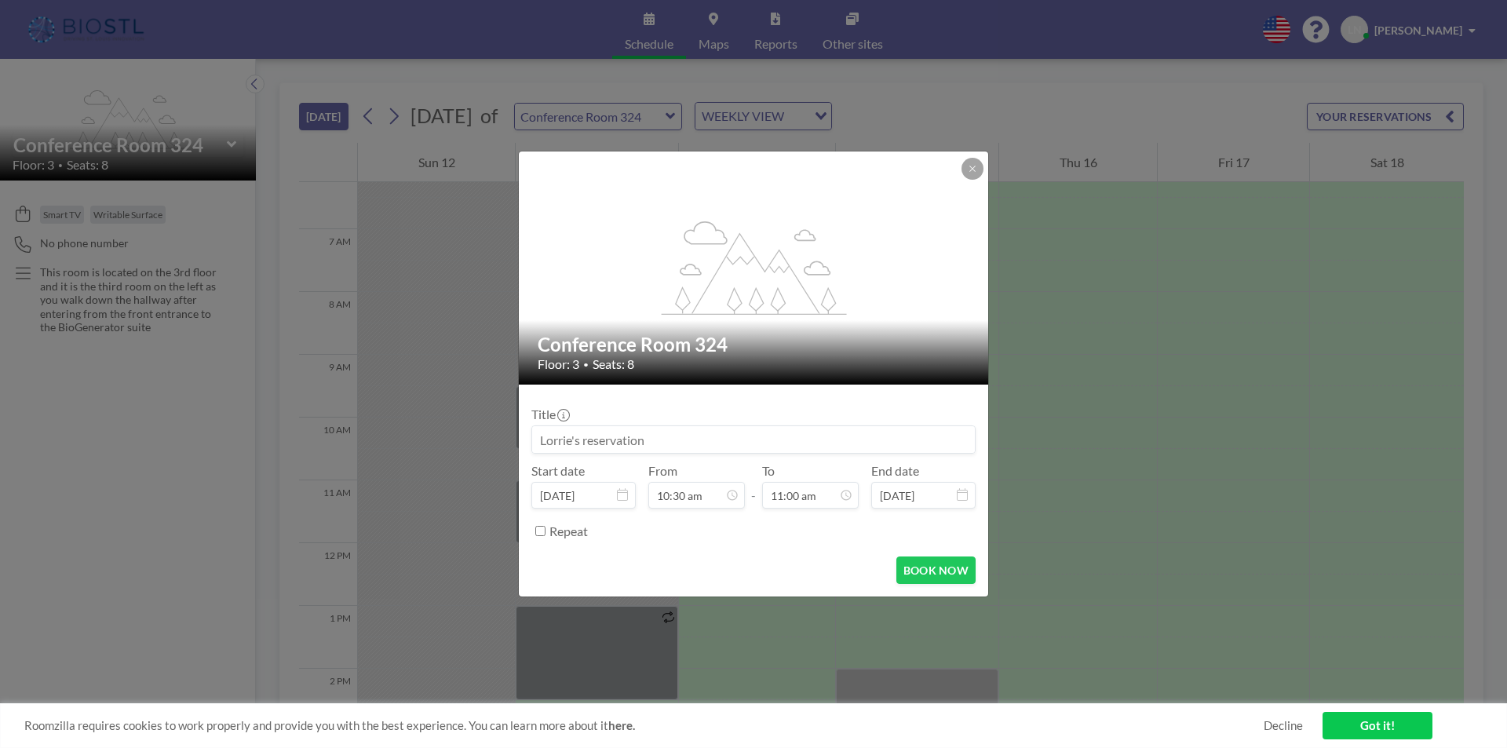
click at [575, 441] on input at bounding box center [753, 439] width 443 height 27
click at [571, 440] on input at bounding box center [753, 439] width 443 height 27
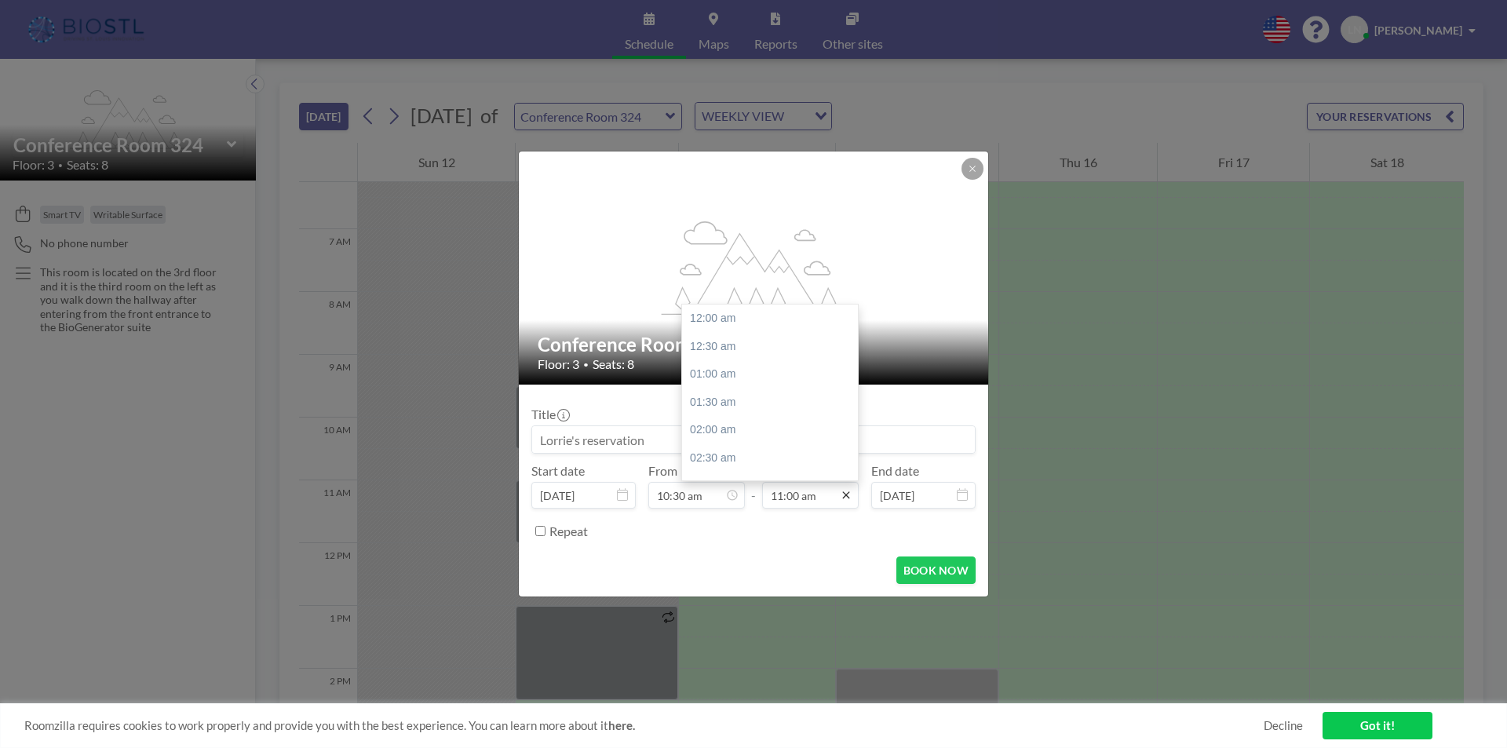
scroll to position [615, 0]
click at [850, 491] on icon at bounding box center [846, 495] width 13 height 13
click at [844, 497] on icon at bounding box center [846, 495] width 13 height 13
click at [738, 346] on div "11:30 am" at bounding box center [774, 347] width 184 height 28
type input "11:30 am"
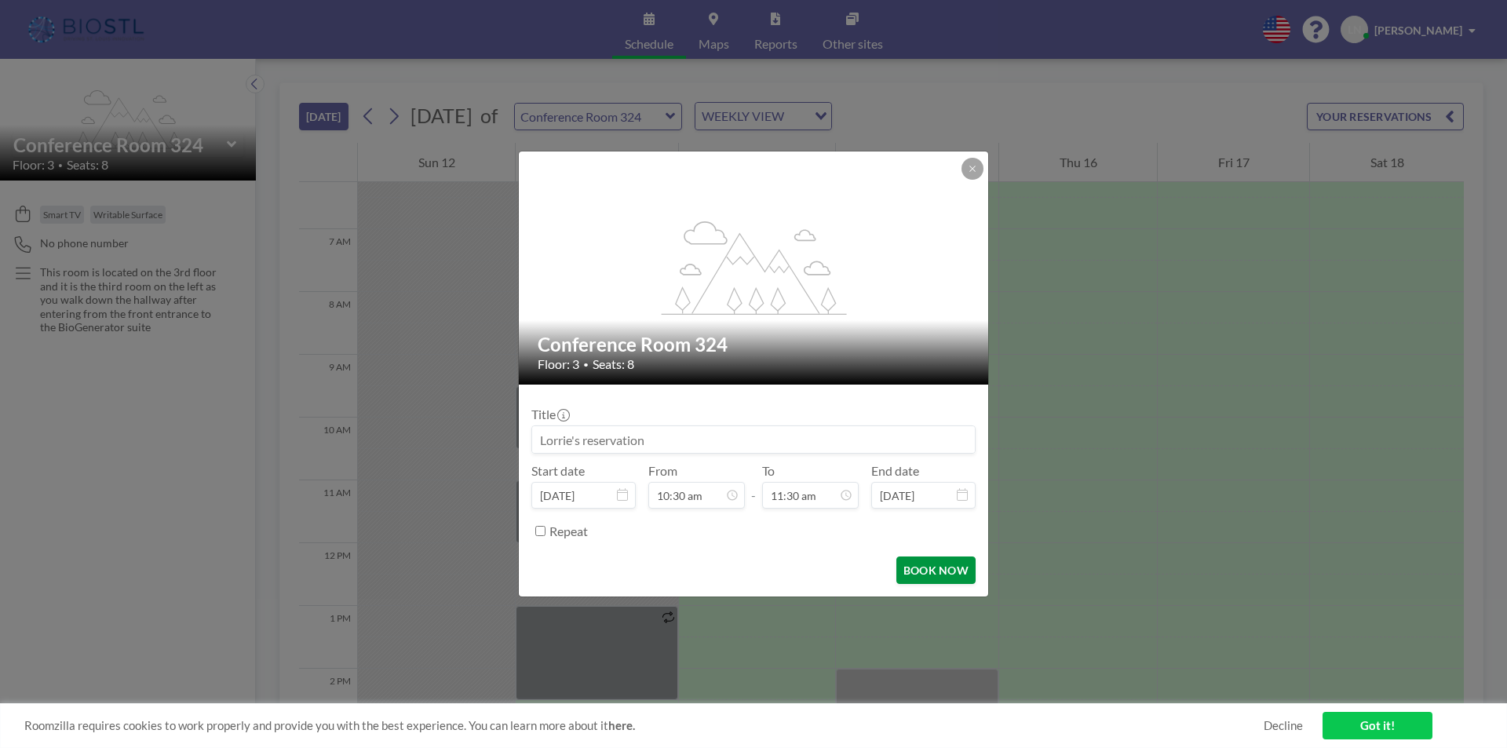
click at [945, 564] on button "BOOK NOW" at bounding box center [935, 570] width 79 height 27
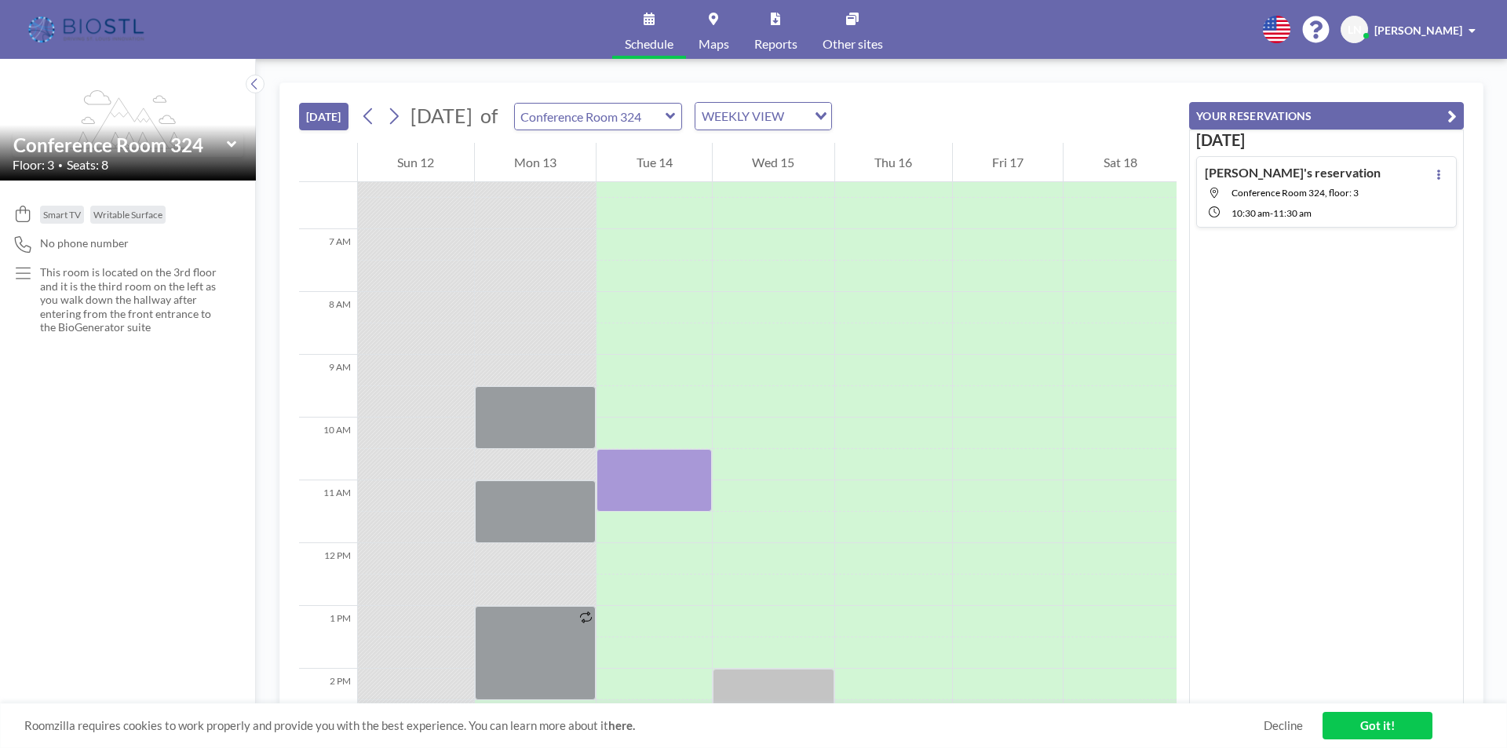
click at [676, 118] on icon at bounding box center [671, 116] width 10 height 16
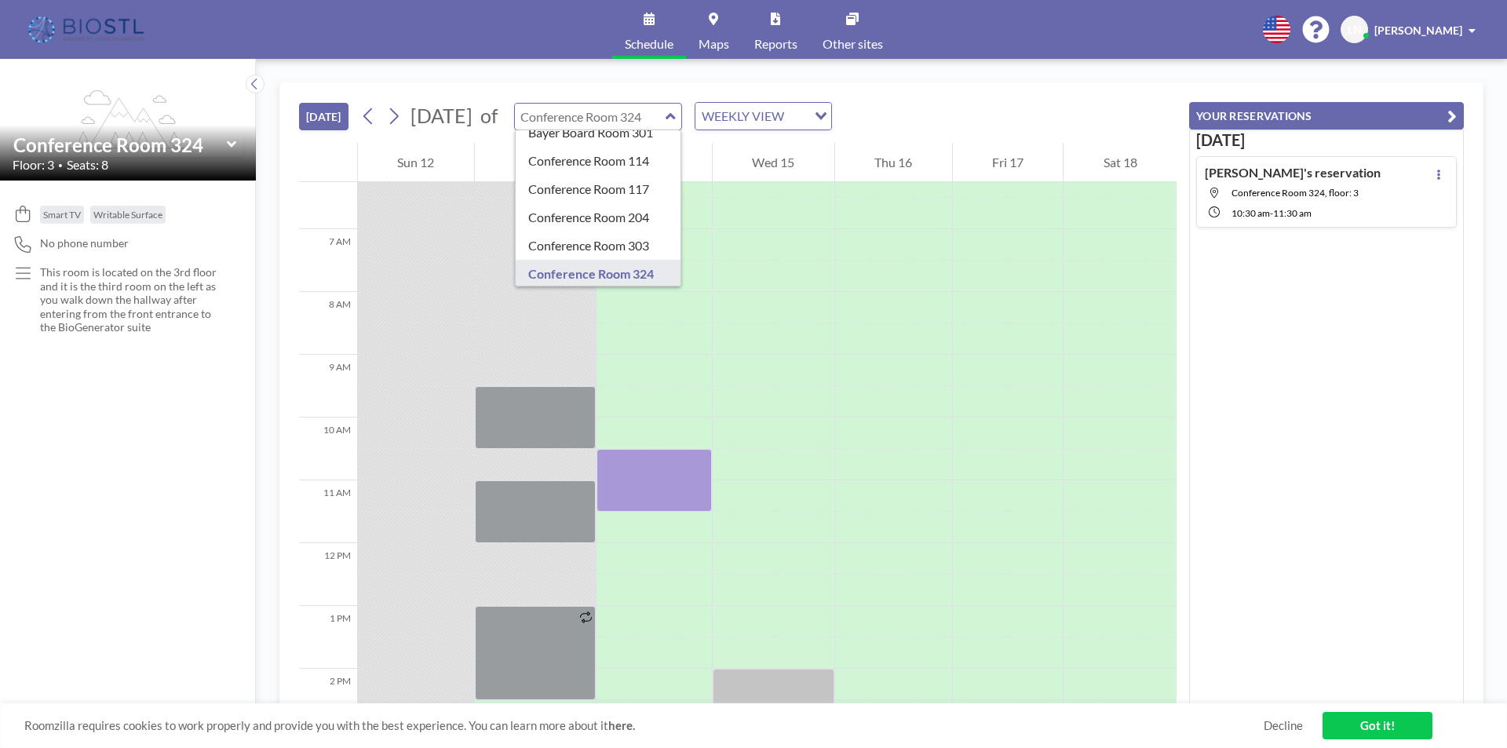
scroll to position [340, 0]
type input "Conference Room 303"
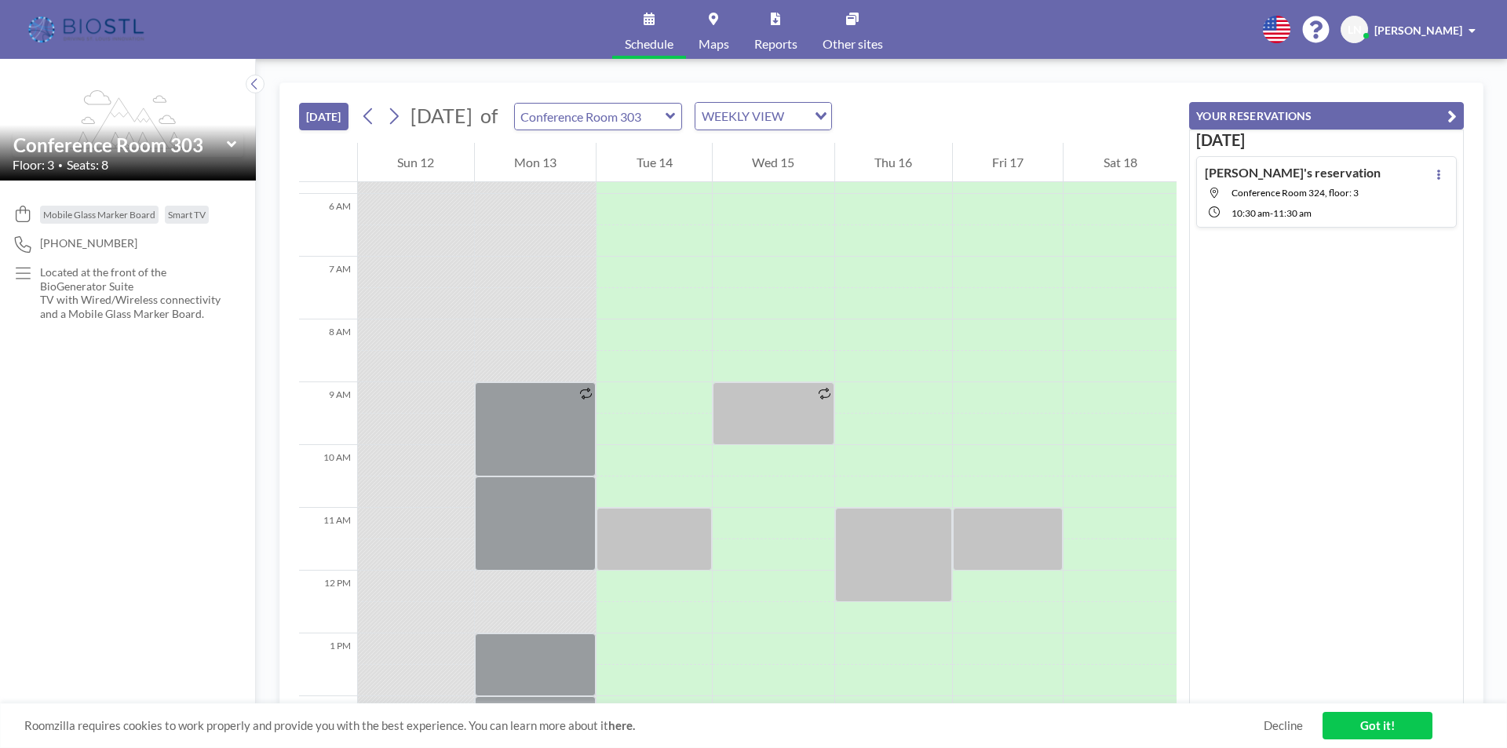
scroll to position [393, 0]
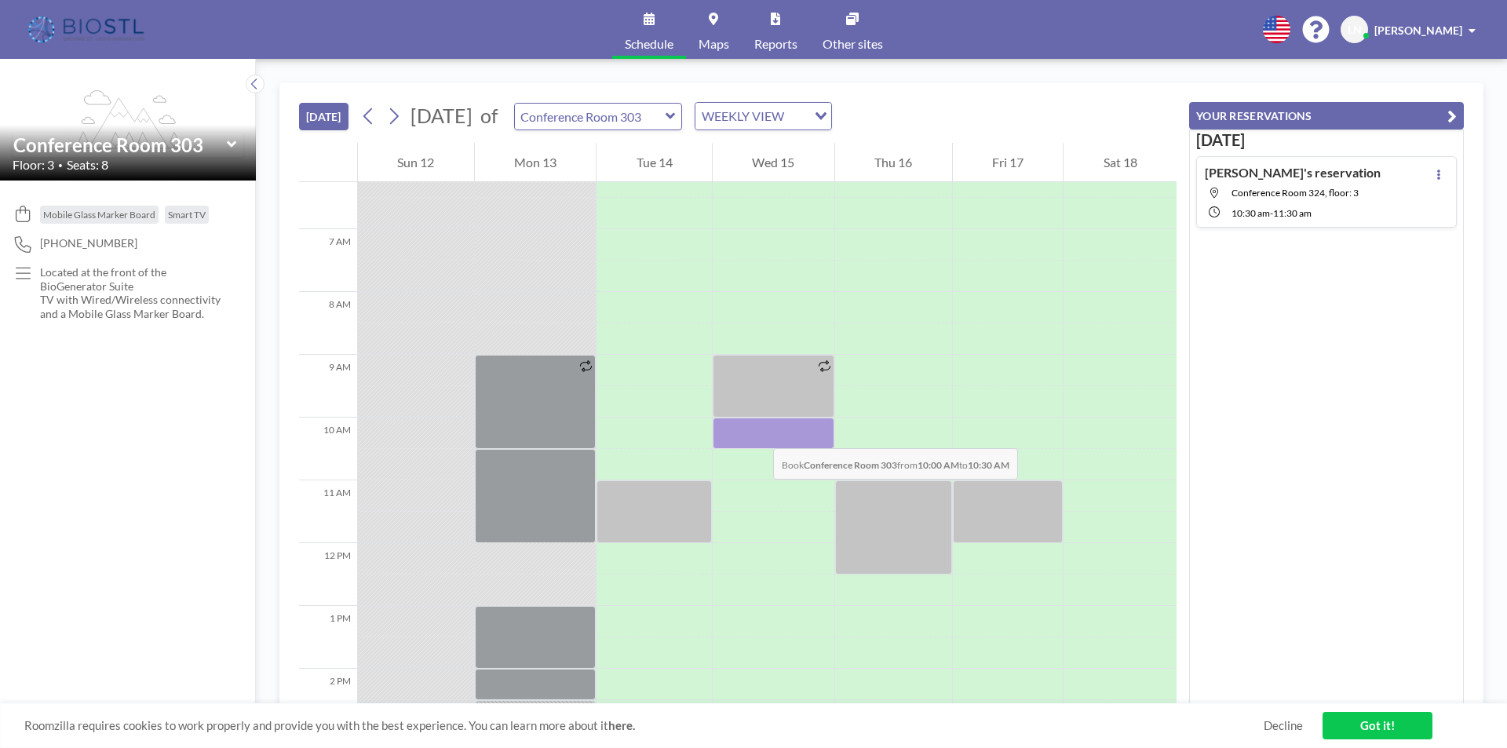
click at [758, 433] on div at bounding box center [774, 433] width 122 height 31
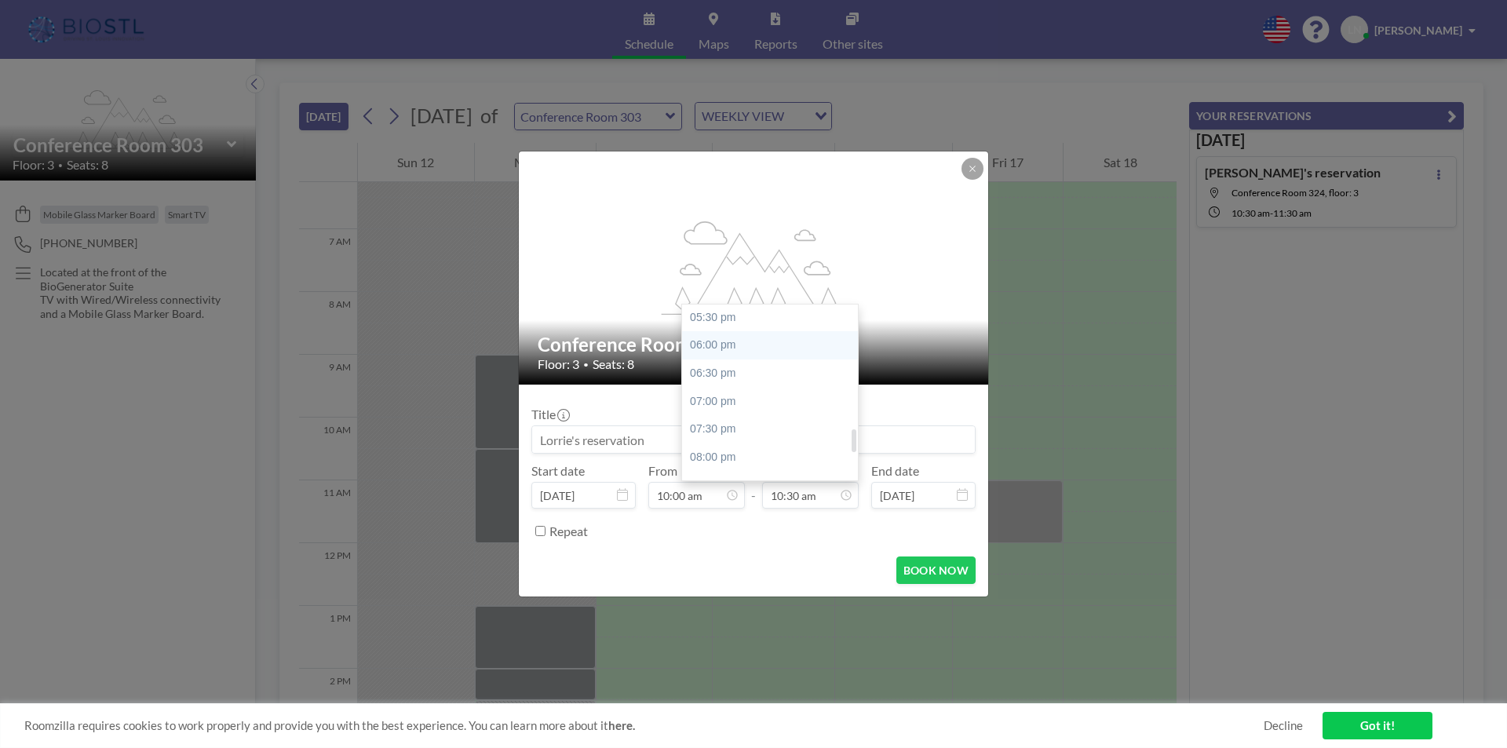
scroll to position [900, 0]
click at [735, 370] on div "05:00 pm" at bounding box center [774, 368] width 184 height 28
type input "05:00 pm"
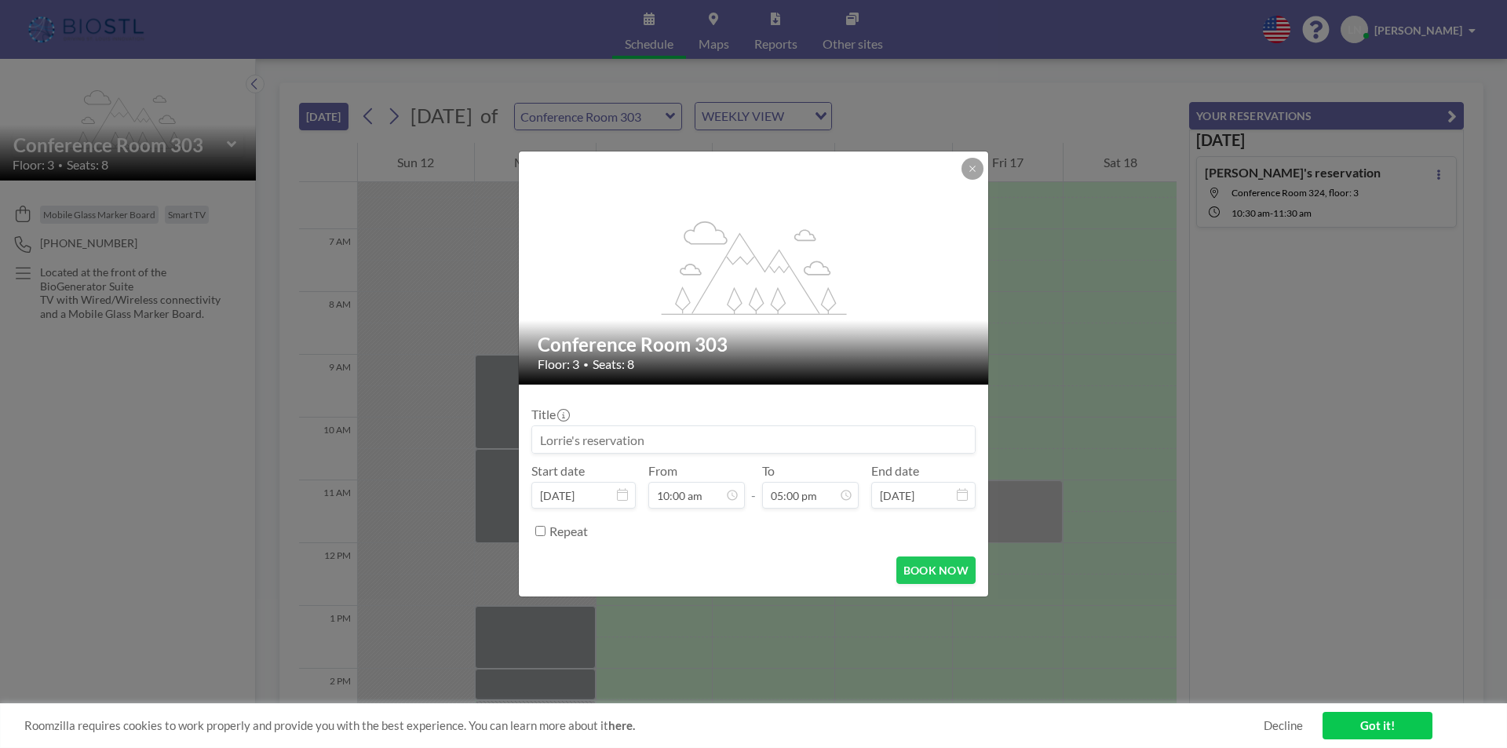
scroll to position [559, 0]
click at [931, 565] on button "BOOK NOW" at bounding box center [935, 570] width 79 height 27
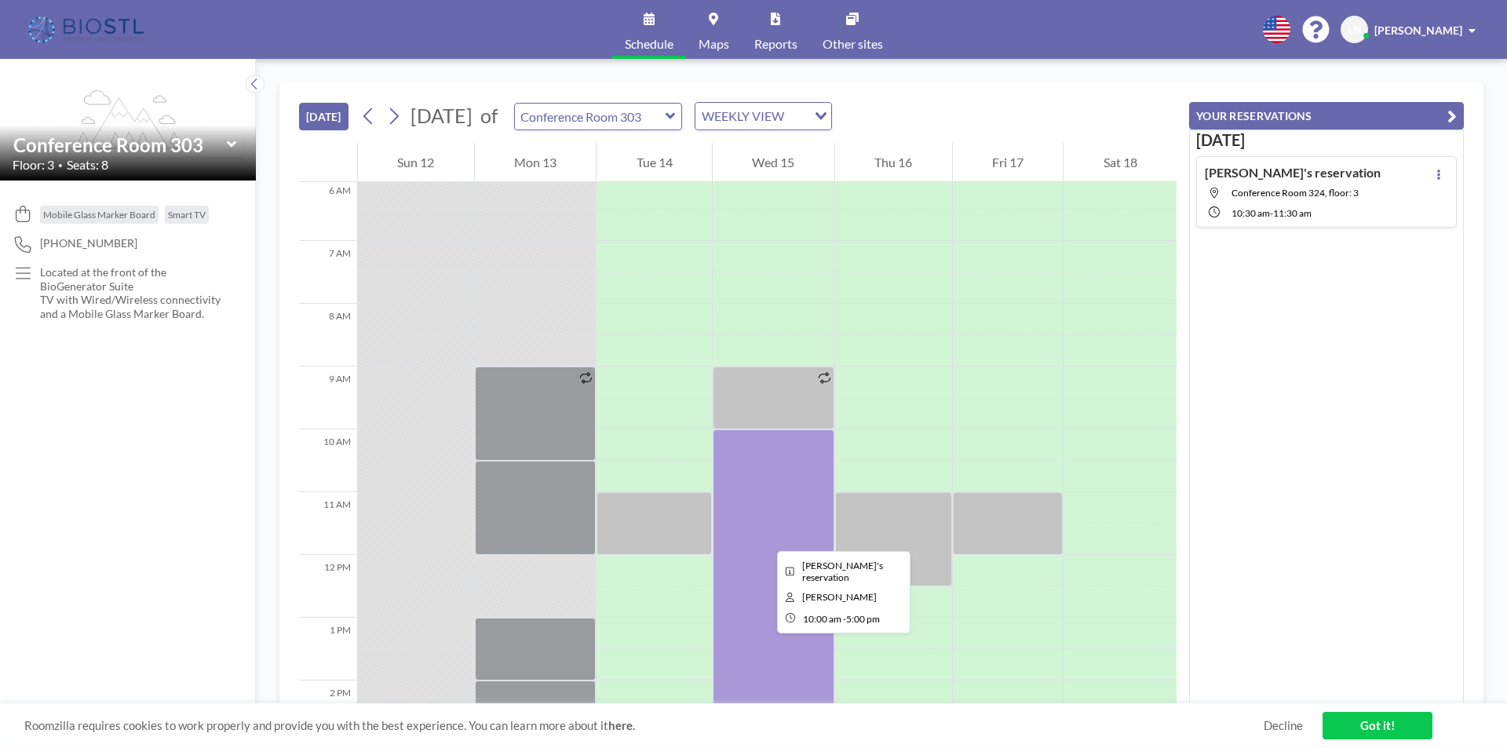
scroll to position [314, 0]
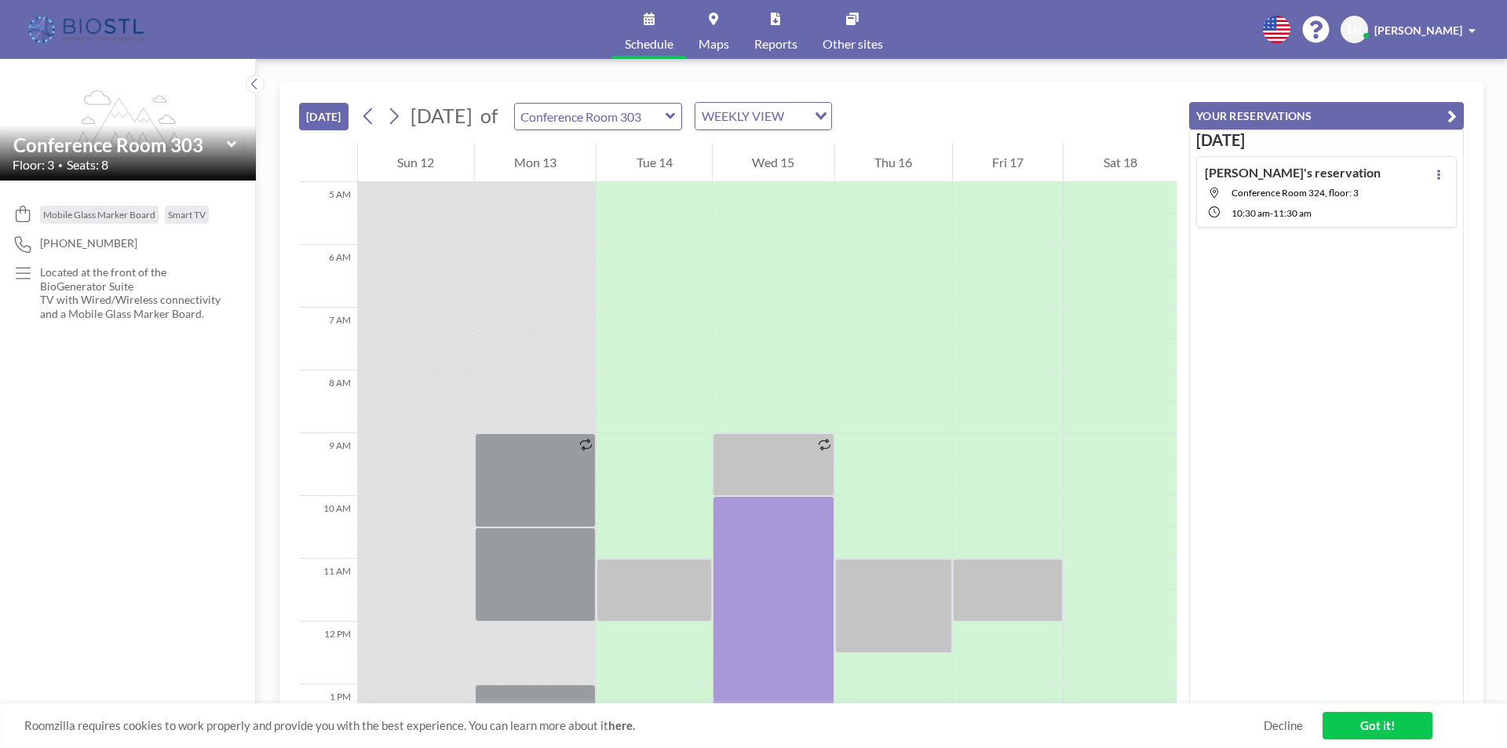
click at [1347, 389] on div "Tomorrow Lorrie's reservation Conference Room 324, floor: 3 10:30 AM - 11:30 AM" at bounding box center [1326, 417] width 275 height 575
click at [1378, 734] on link "Got it!" at bounding box center [1378, 725] width 110 height 27
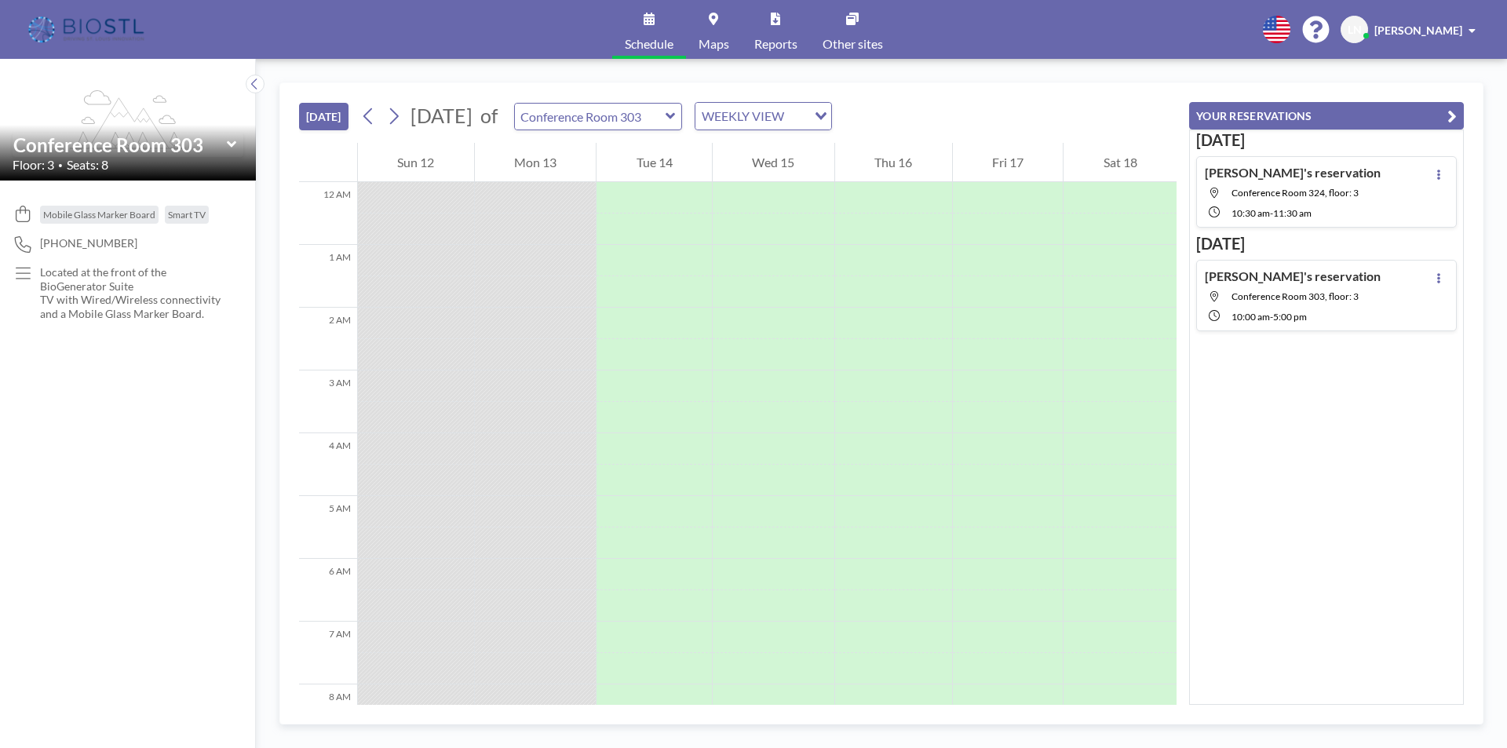
click at [676, 122] on icon at bounding box center [671, 116] width 10 height 16
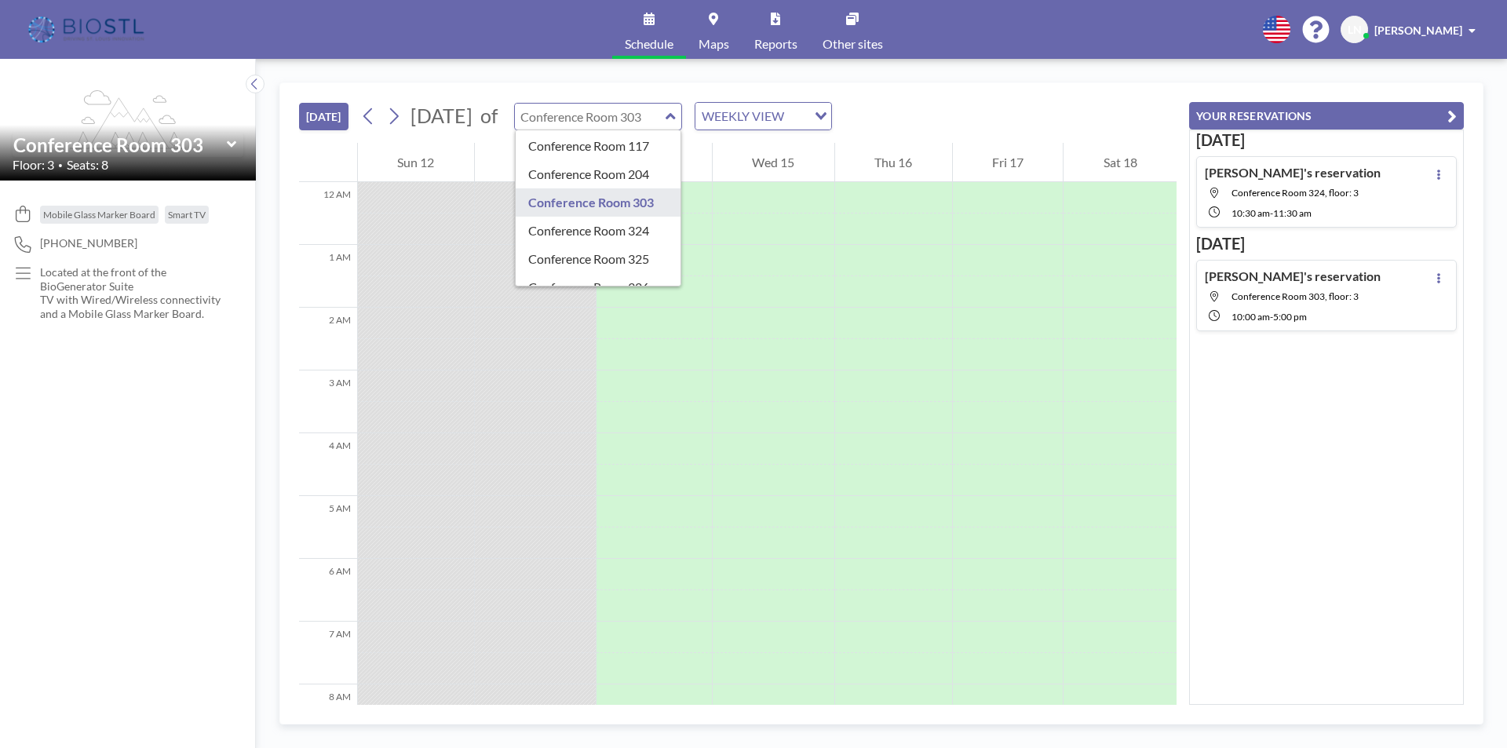
scroll to position [378, 0]
type input "Conference Room 324"
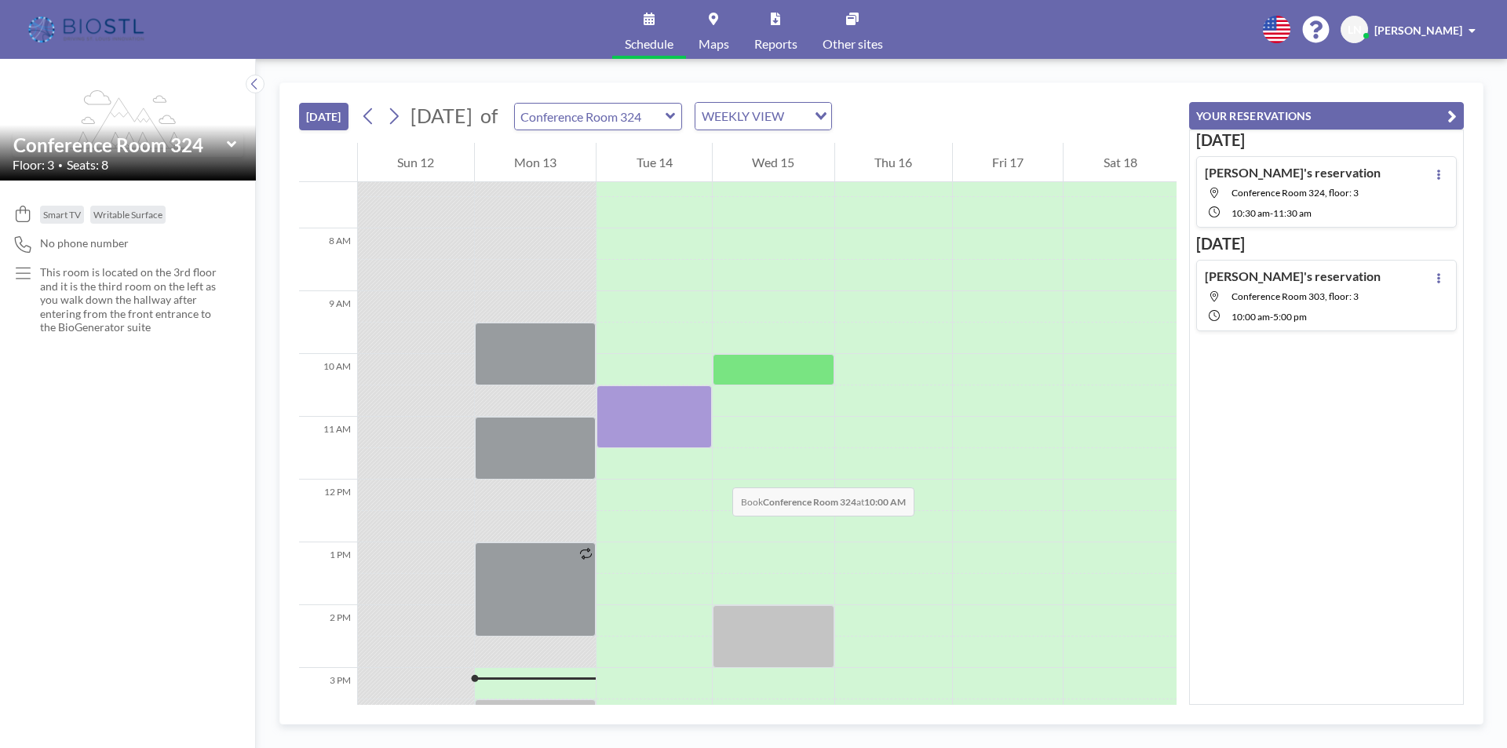
scroll to position [550, 0]
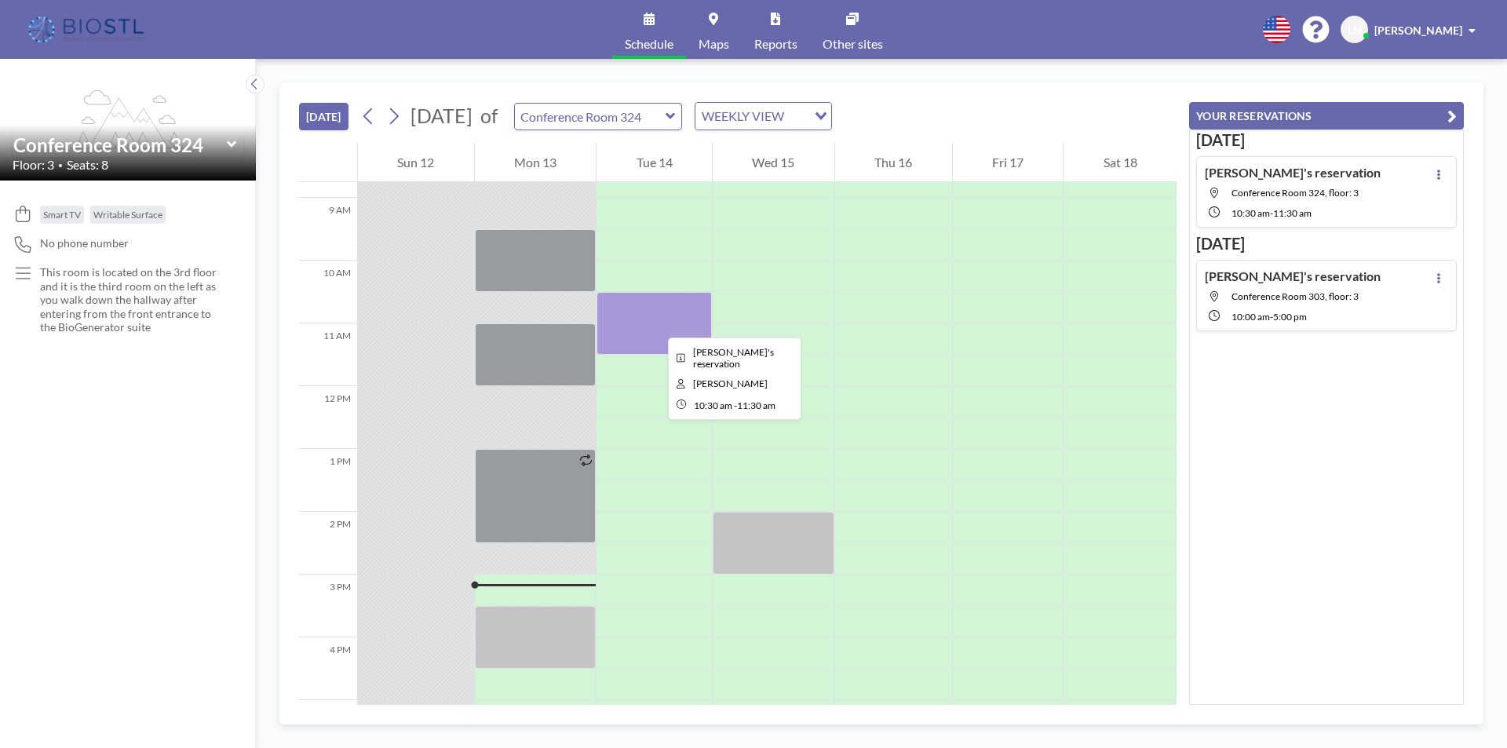
click at [655, 323] on div at bounding box center [654, 323] width 115 height 63
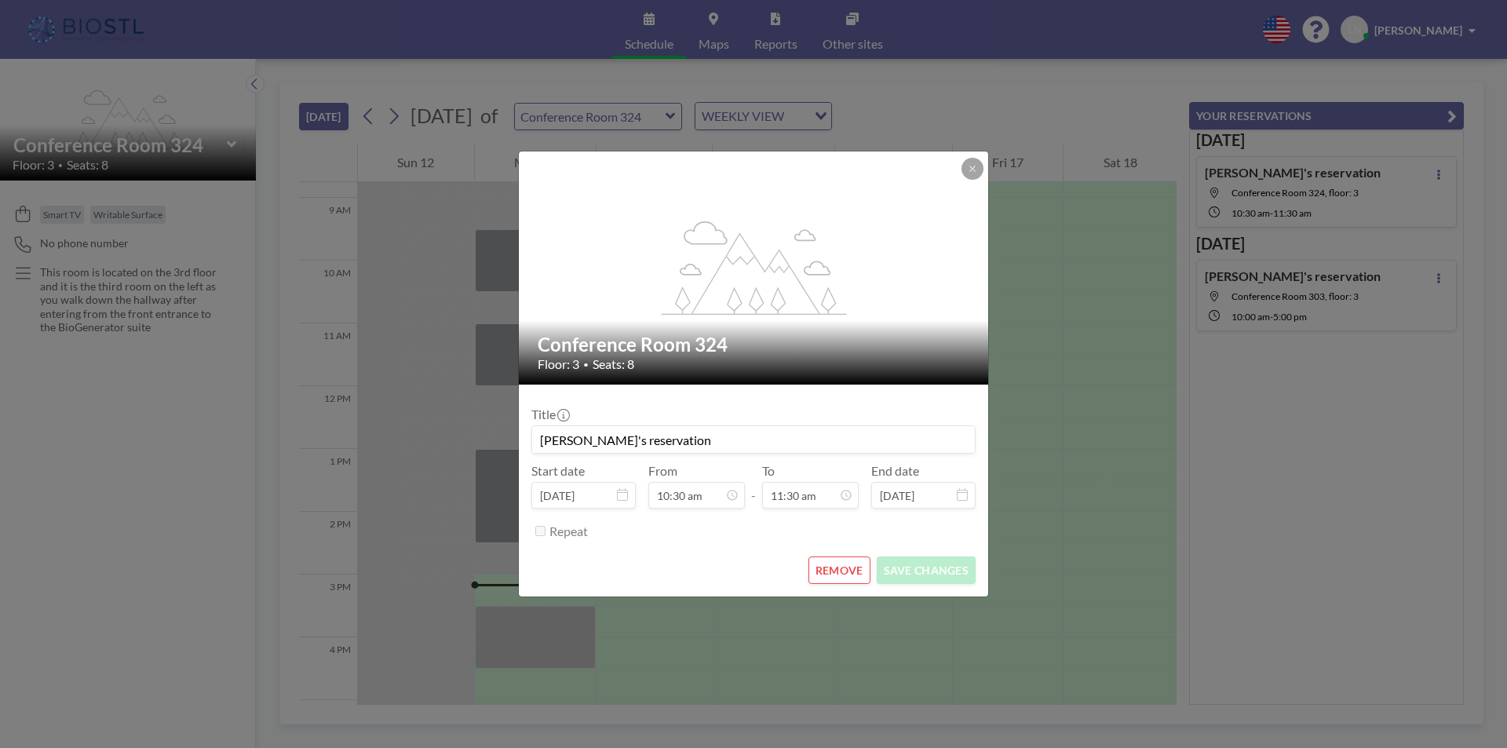
click at [845, 575] on button "REMOVE" at bounding box center [840, 570] width 62 height 27
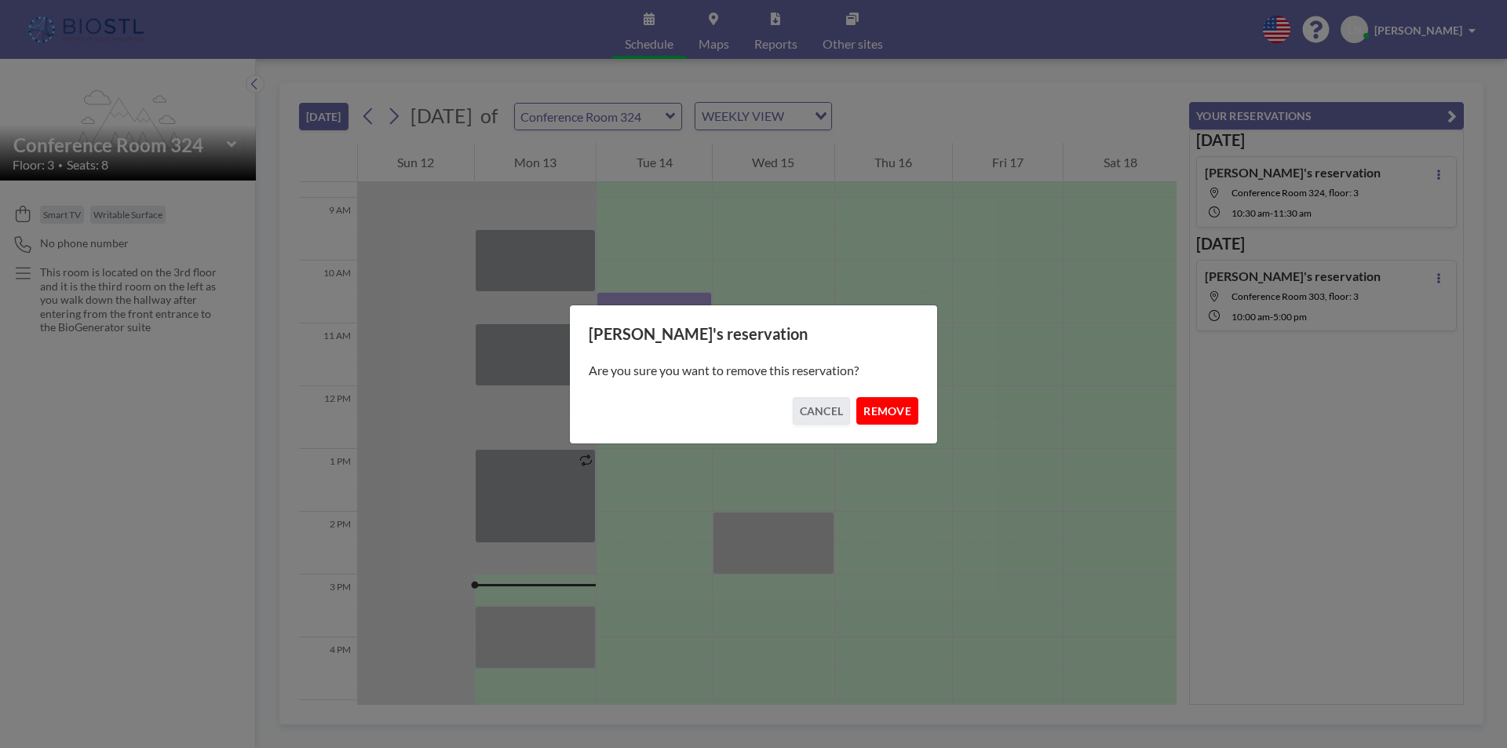
click at [881, 413] on button "REMOVE" at bounding box center [887, 410] width 62 height 27
